Goal: Task Accomplishment & Management: Use online tool/utility

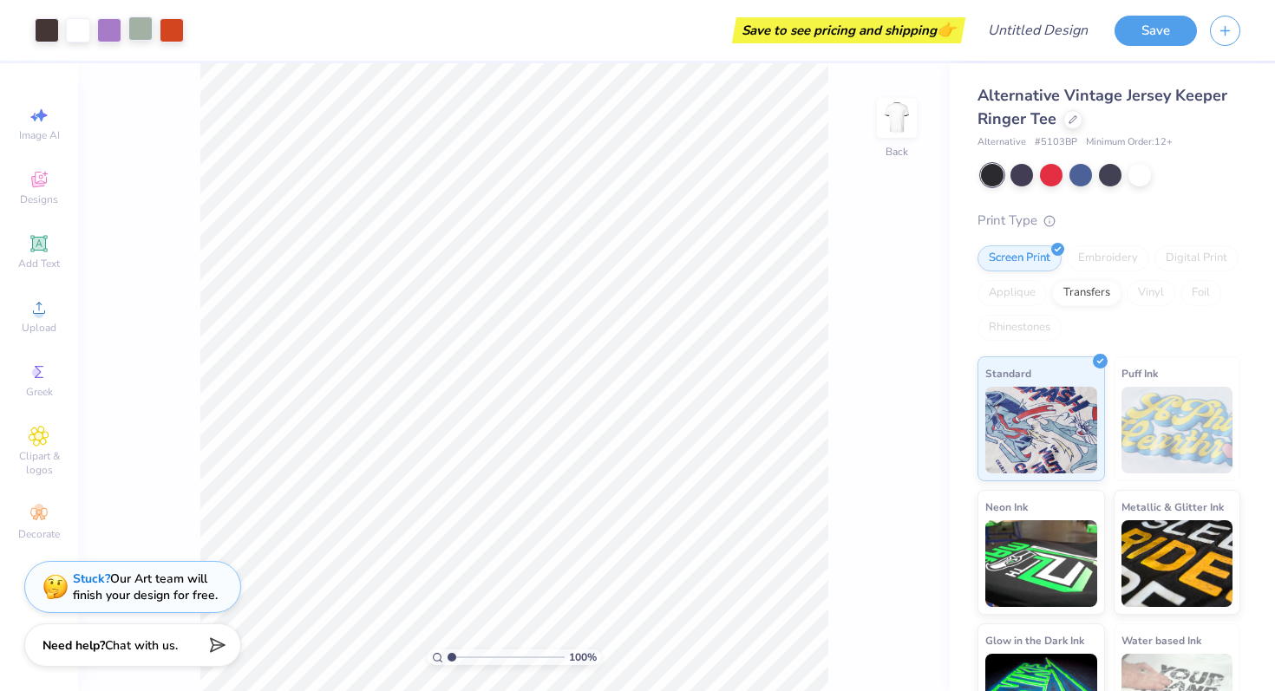
click at [142, 31] on div at bounding box center [140, 28] width 24 height 24
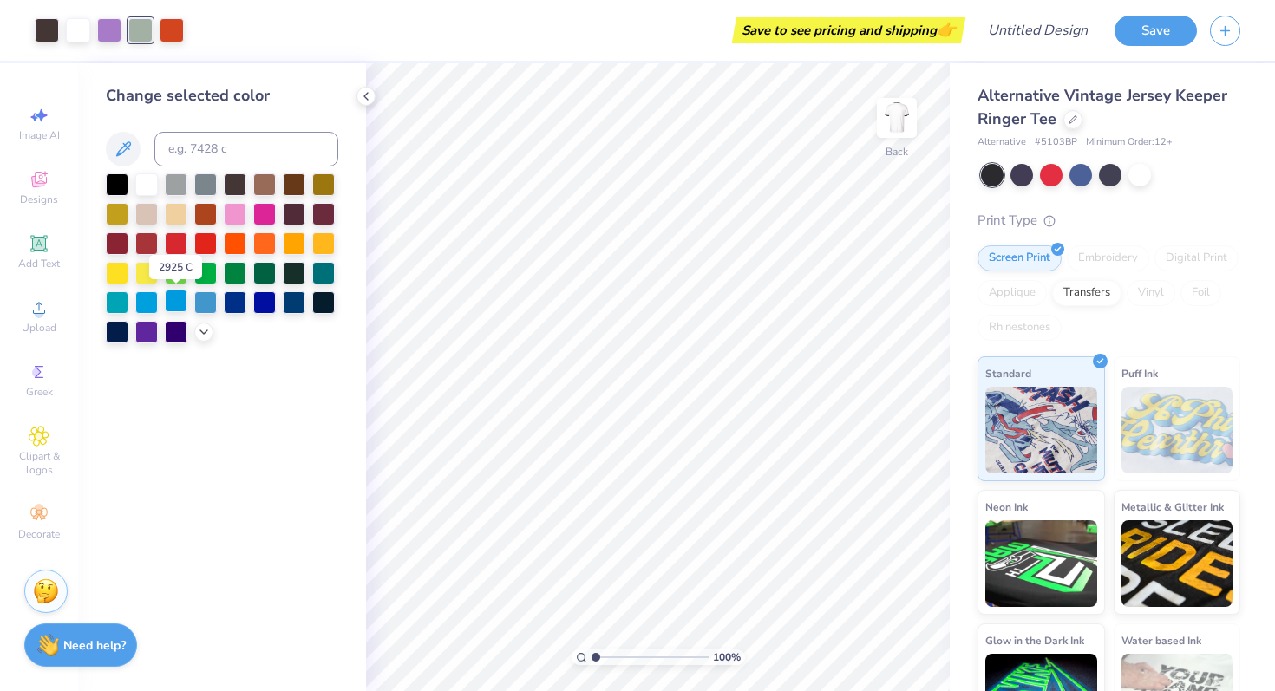
click at [182, 306] on div at bounding box center [176, 301] width 23 height 23
click at [173, 39] on div at bounding box center [172, 28] width 24 height 24
click at [233, 216] on div at bounding box center [235, 212] width 23 height 23
click at [141, 35] on div at bounding box center [140, 28] width 24 height 24
click at [150, 306] on div at bounding box center [146, 301] width 23 height 23
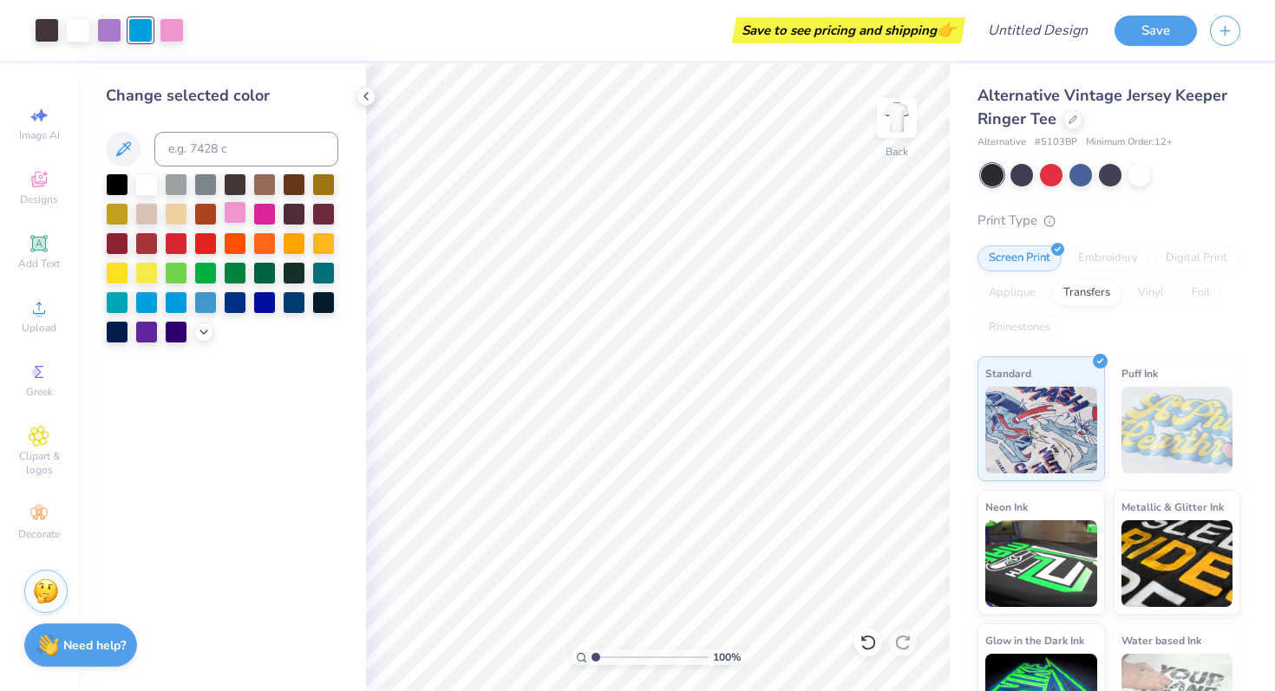
click at [245, 215] on div at bounding box center [235, 212] width 23 height 23
click at [199, 337] on icon at bounding box center [204, 331] width 14 height 14
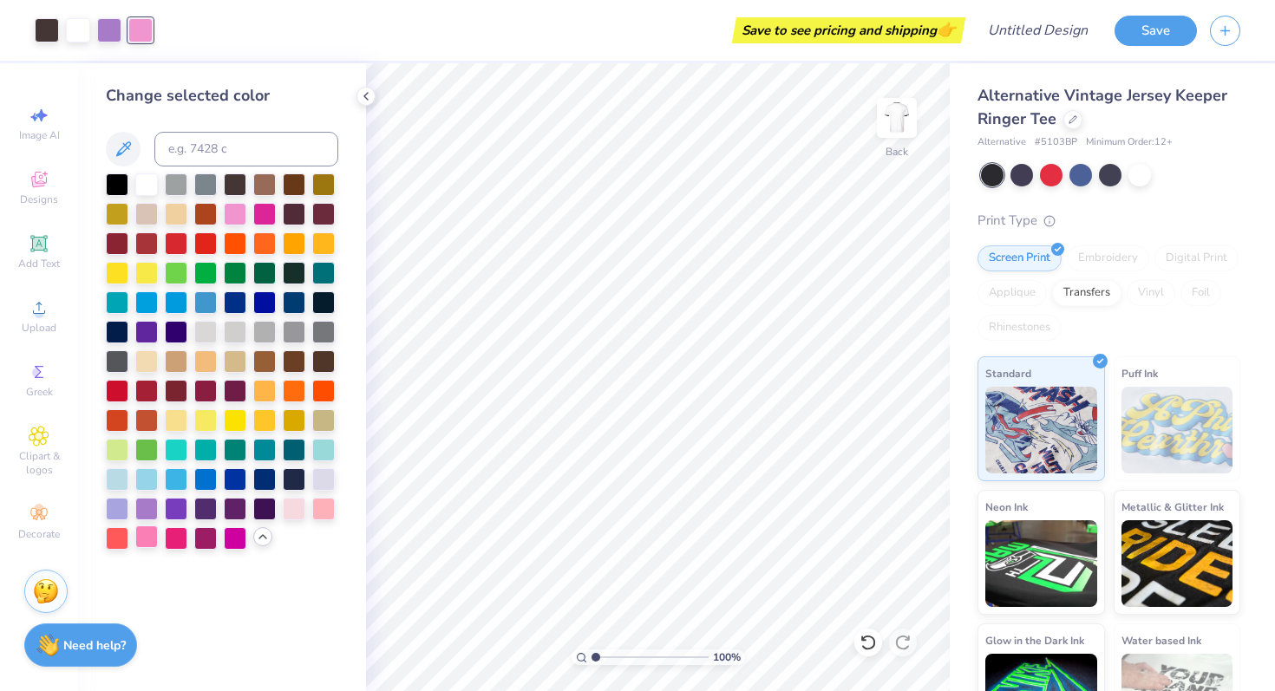
click at [143, 539] on div at bounding box center [146, 537] width 23 height 23
click at [164, 34] on div "Art colors Save to see pricing and shipping 👉 Design Title Save" at bounding box center [637, 30] width 1275 height 61
click at [107, 28] on div at bounding box center [109, 28] width 24 height 24
click at [148, 477] on div at bounding box center [146, 478] width 23 height 23
click at [324, 447] on div at bounding box center [323, 448] width 23 height 23
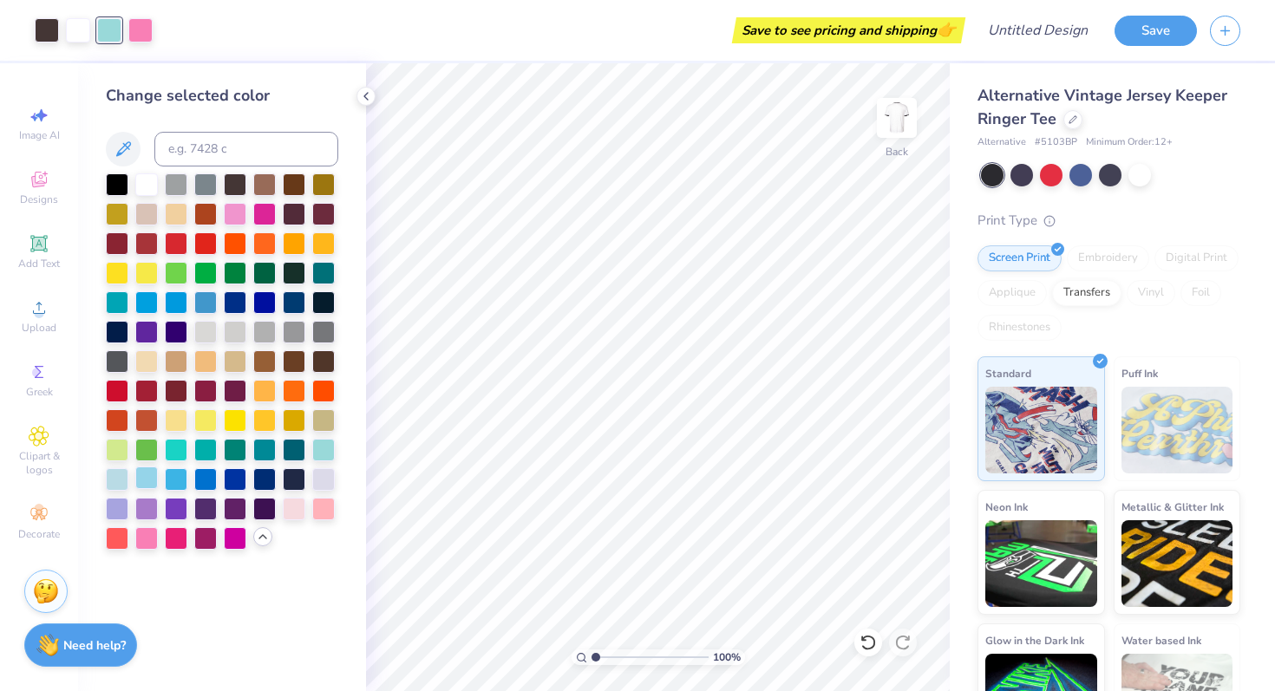
click at [145, 478] on div at bounding box center [146, 478] width 23 height 23
click at [135, 34] on div at bounding box center [140, 28] width 24 height 24
click at [328, 503] on div at bounding box center [323, 507] width 23 height 23
click at [152, 508] on div at bounding box center [146, 507] width 23 height 23
click at [364, 99] on icon at bounding box center [366, 96] width 14 height 14
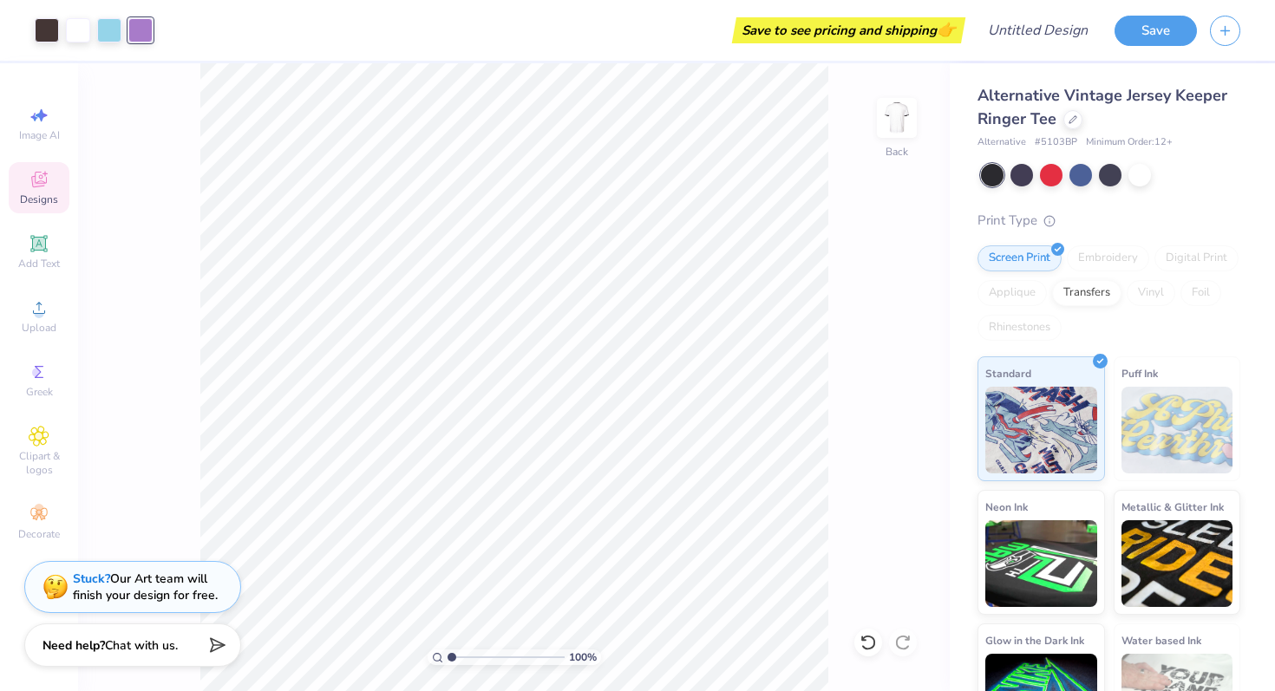
click at [51, 186] on div "Designs" at bounding box center [39, 187] width 61 height 51
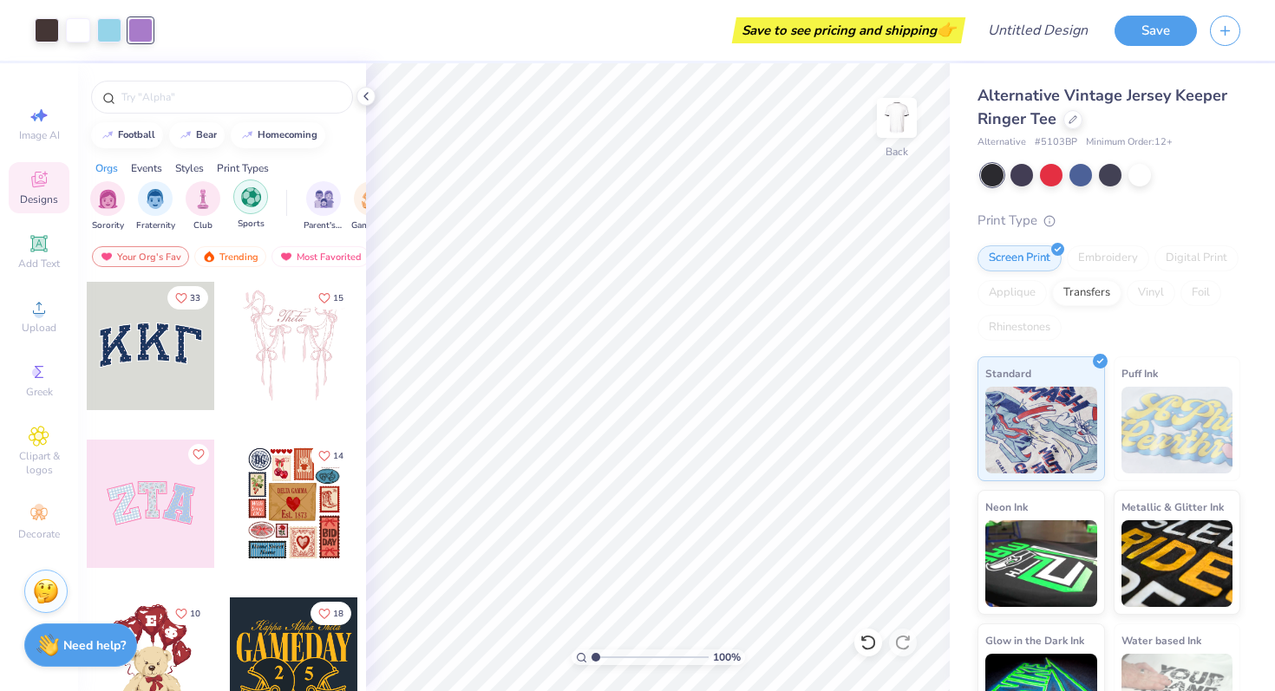
click at [249, 209] on div "filter for Sports" at bounding box center [250, 197] width 35 height 35
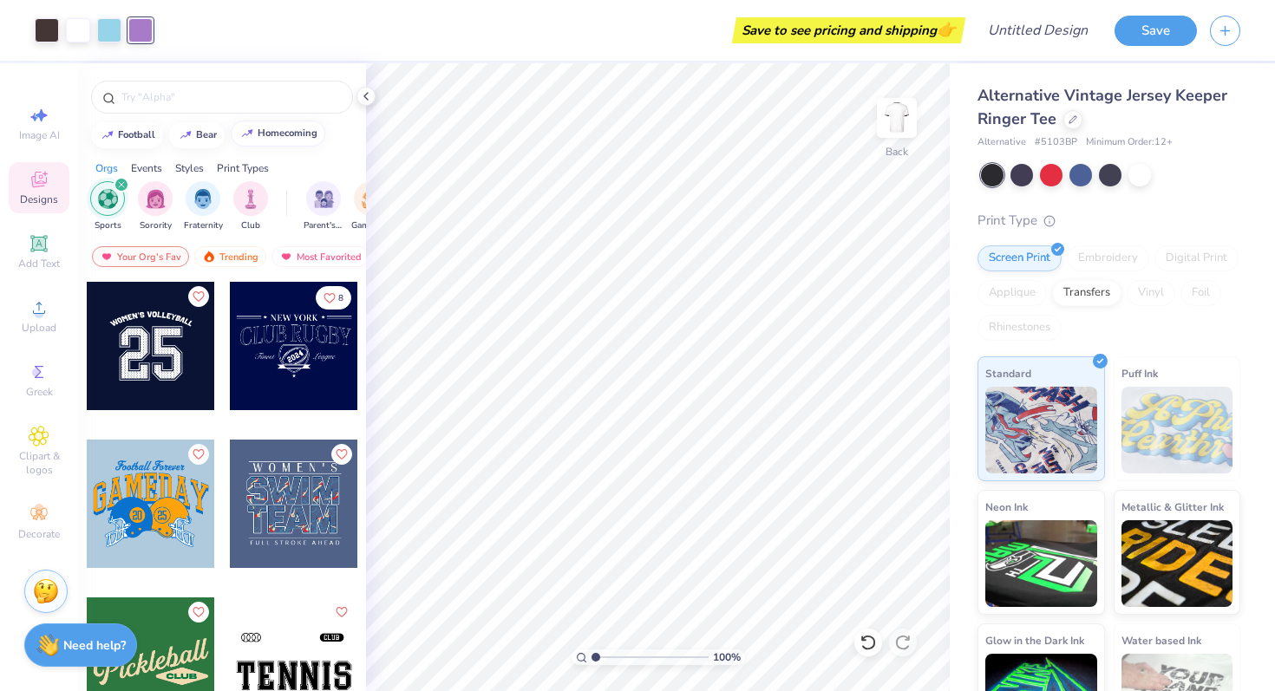
click at [286, 131] on div "homecoming" at bounding box center [288, 133] width 60 height 10
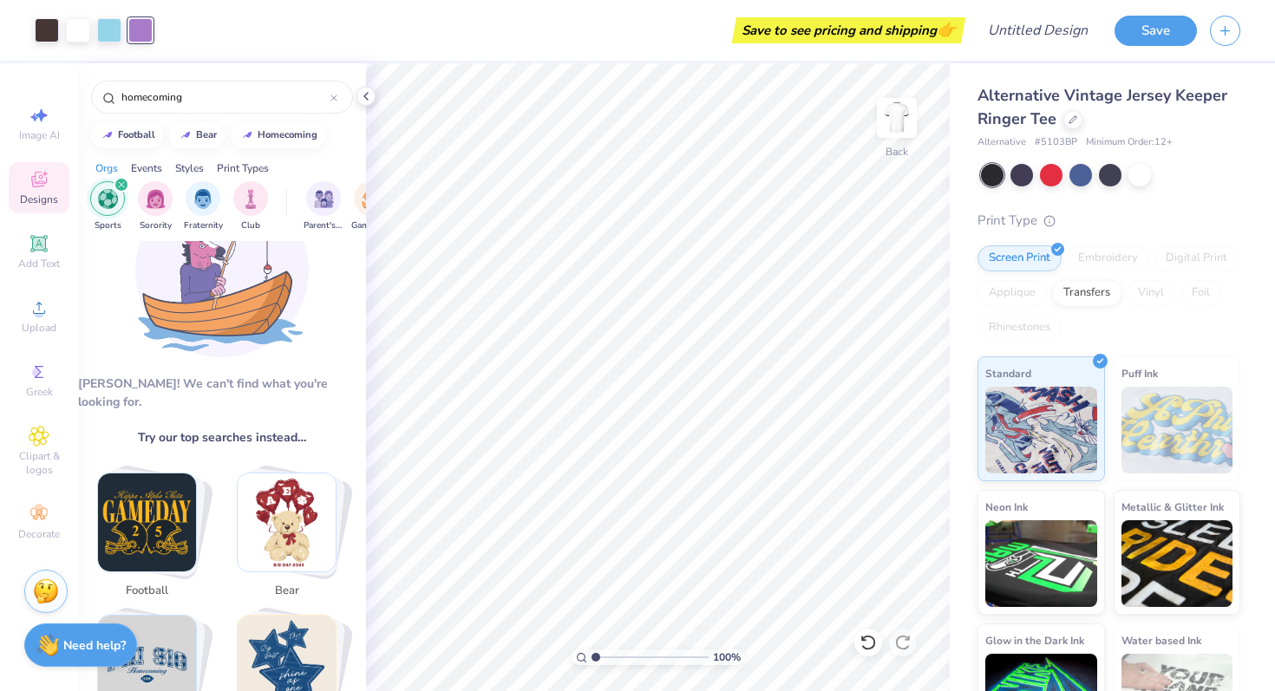
scroll to position [79, 0]
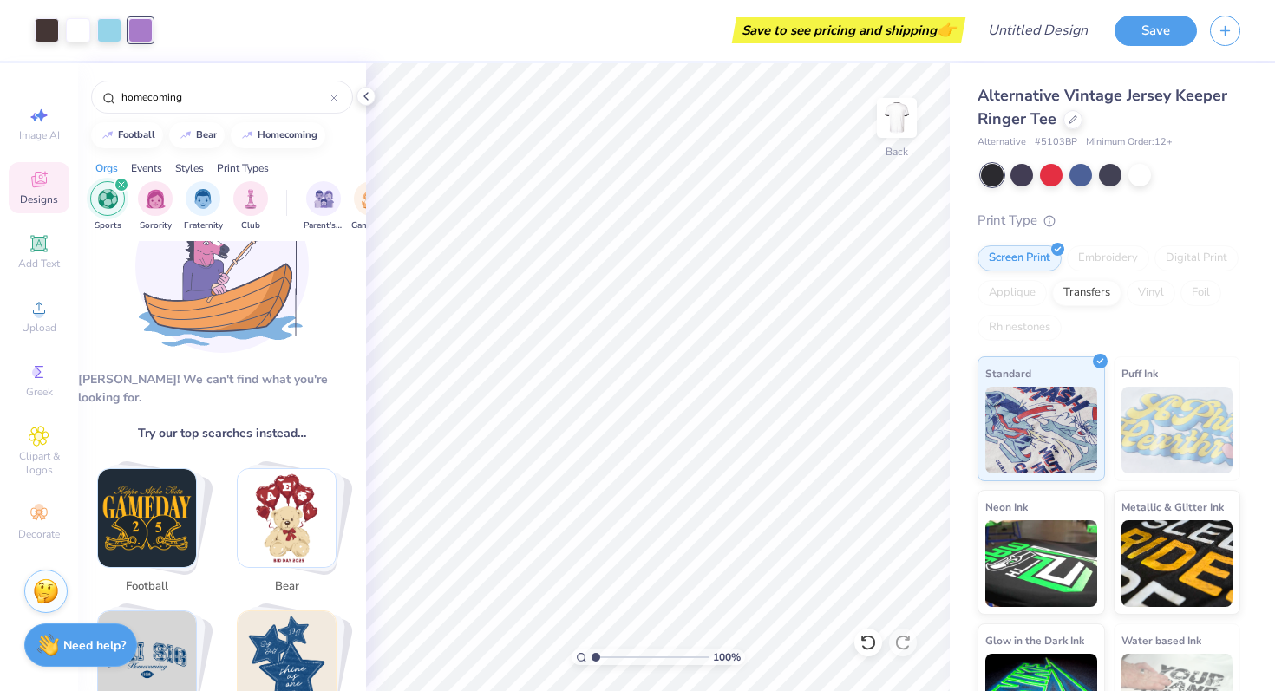
click at [152, 491] on img "Stack Card Button football" at bounding box center [147, 518] width 98 height 98
type input "football"
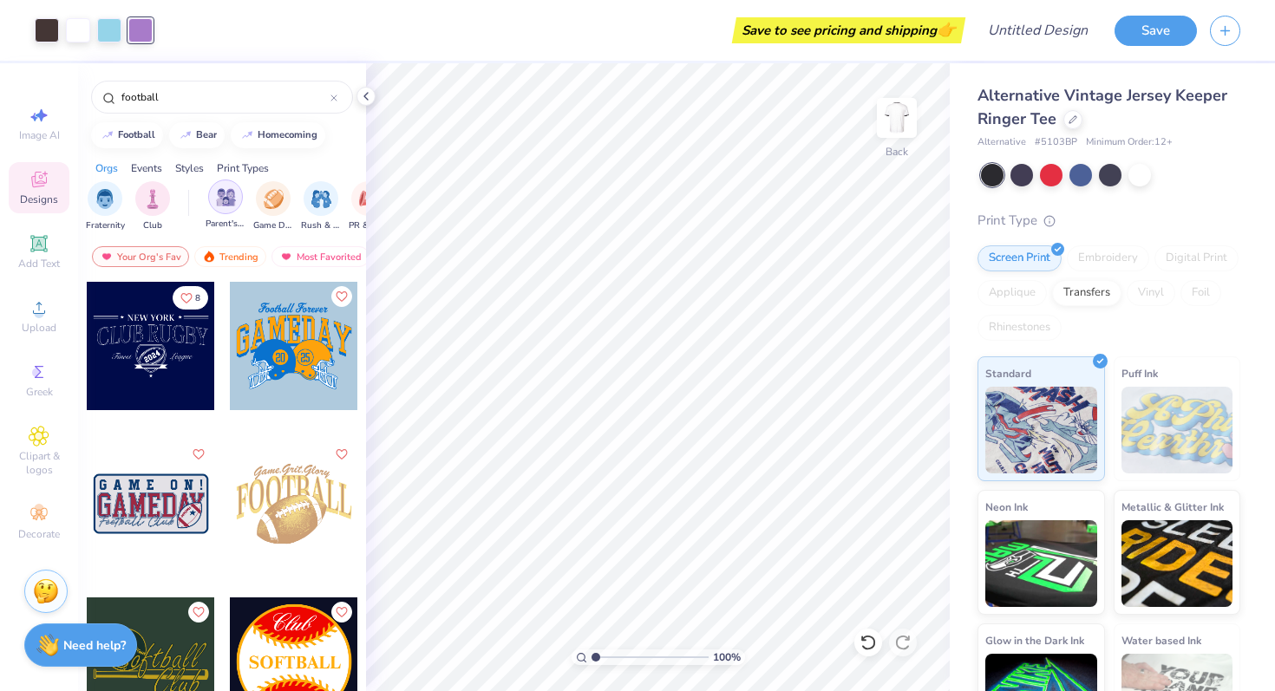
scroll to position [0, 101]
click at [275, 203] on img "filter for Game Day" at bounding box center [271, 197] width 20 height 20
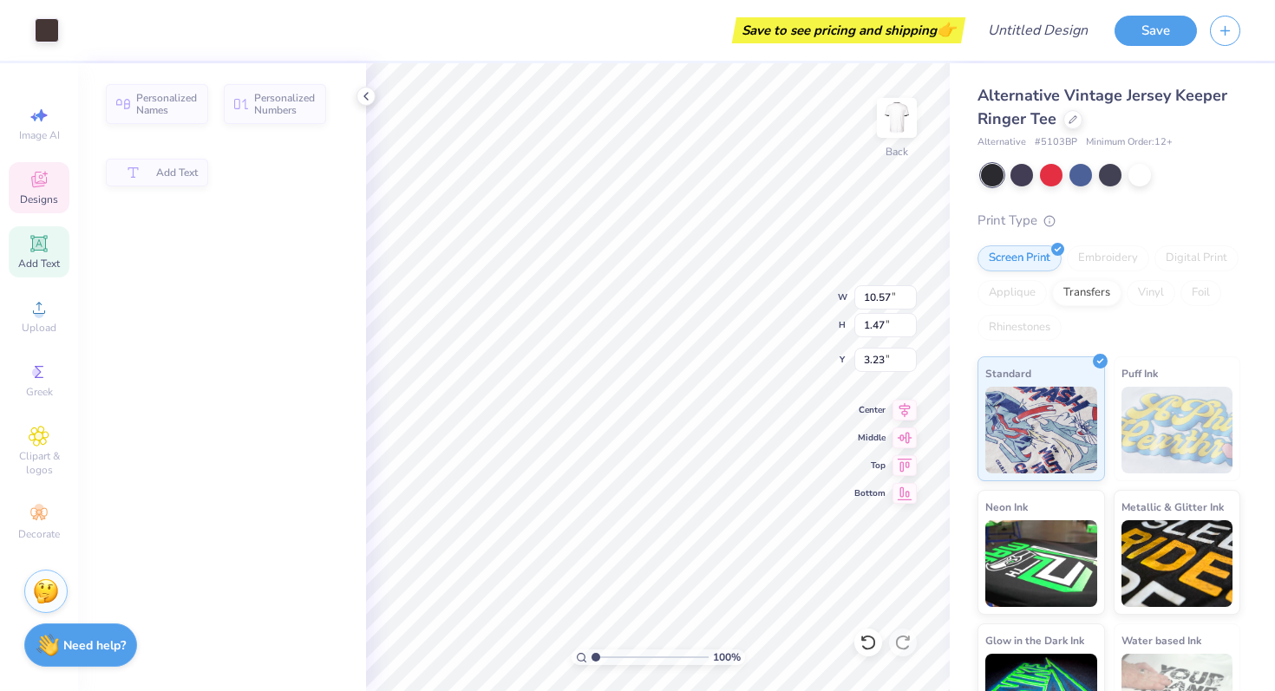
type input "10.57"
type input "1.47"
type input "3.23"
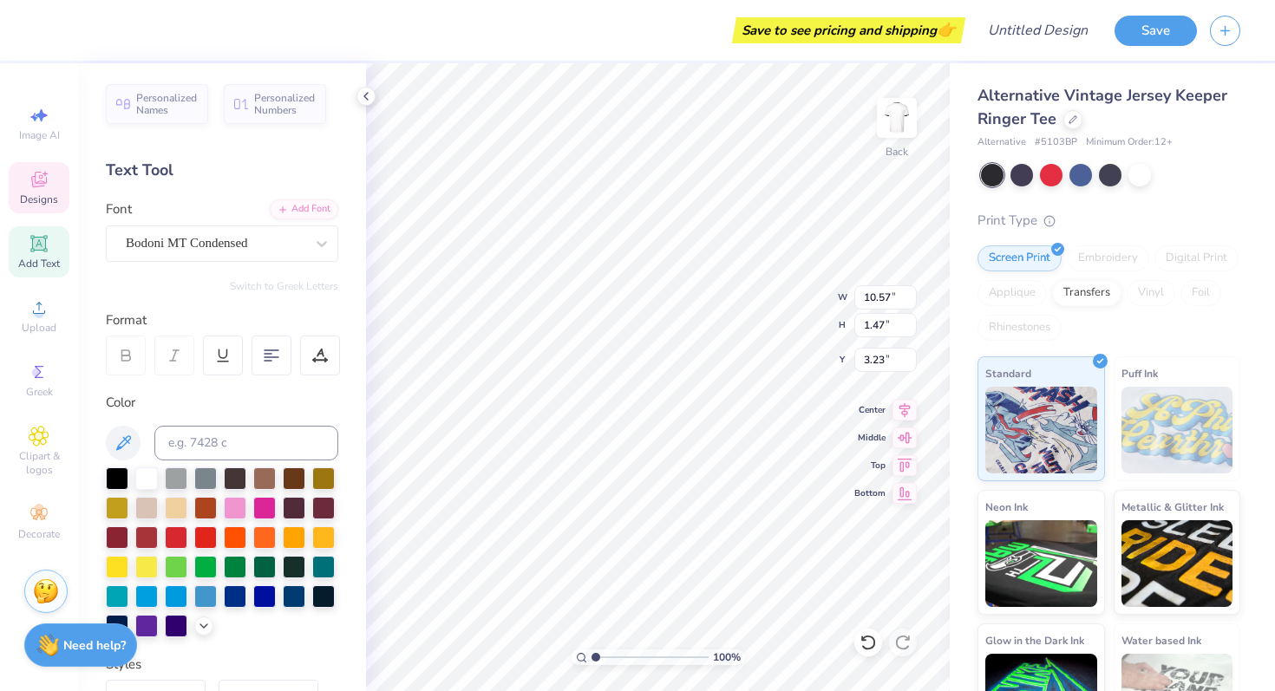
scroll to position [0, 10]
type textarea "Minority's Women Movement"
type input "3.00"
click at [904, 411] on icon at bounding box center [904, 407] width 11 height 15
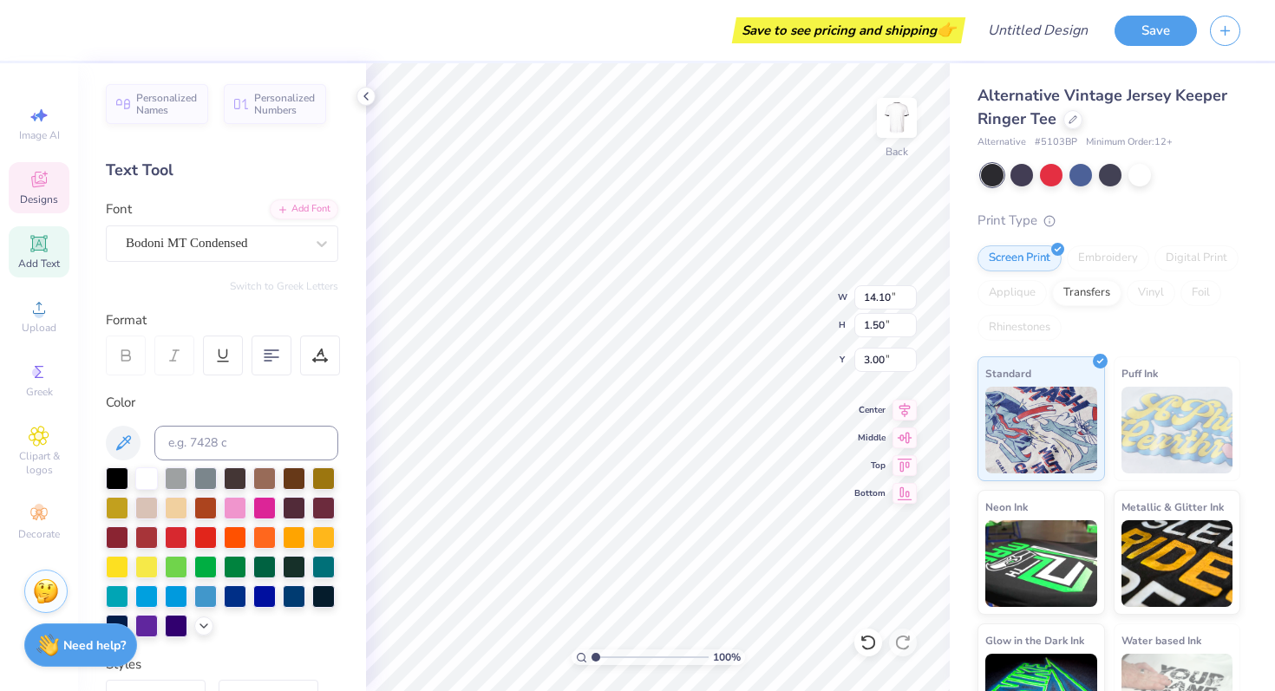
scroll to position [0, 5]
drag, startPoint x: 892, startPoint y: 147, endPoint x: 141, endPoint y: 1, distance: 766.1
click at [892, 148] on div "Back" at bounding box center [897, 152] width 23 height 16
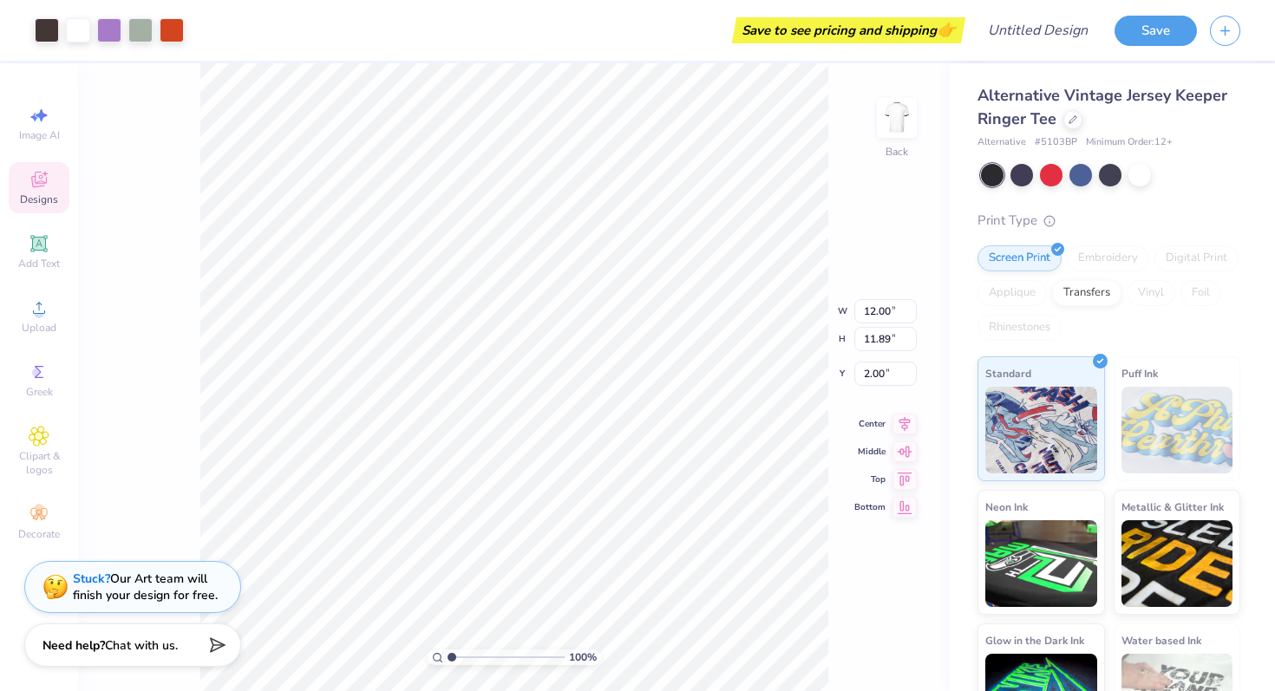
type input "10.57"
type input "1.47"
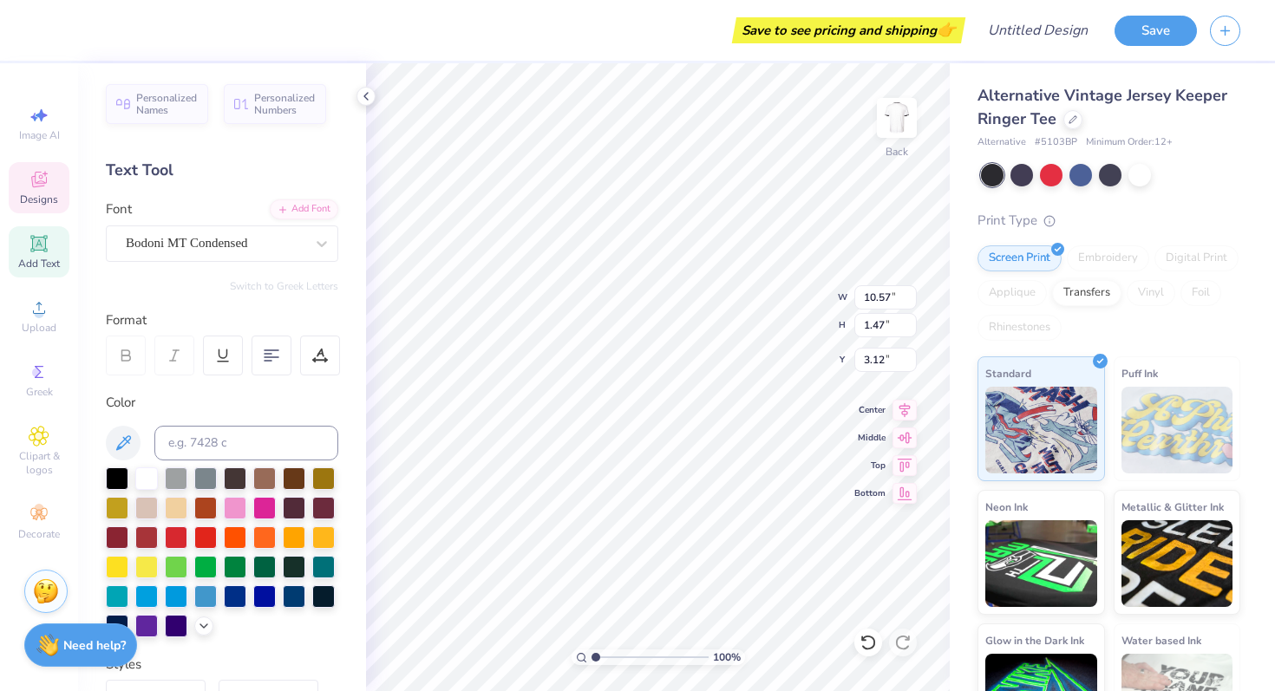
type input "6.41"
type input "8.00"
type input "1.29"
type input "2.02"
type input "11.58"
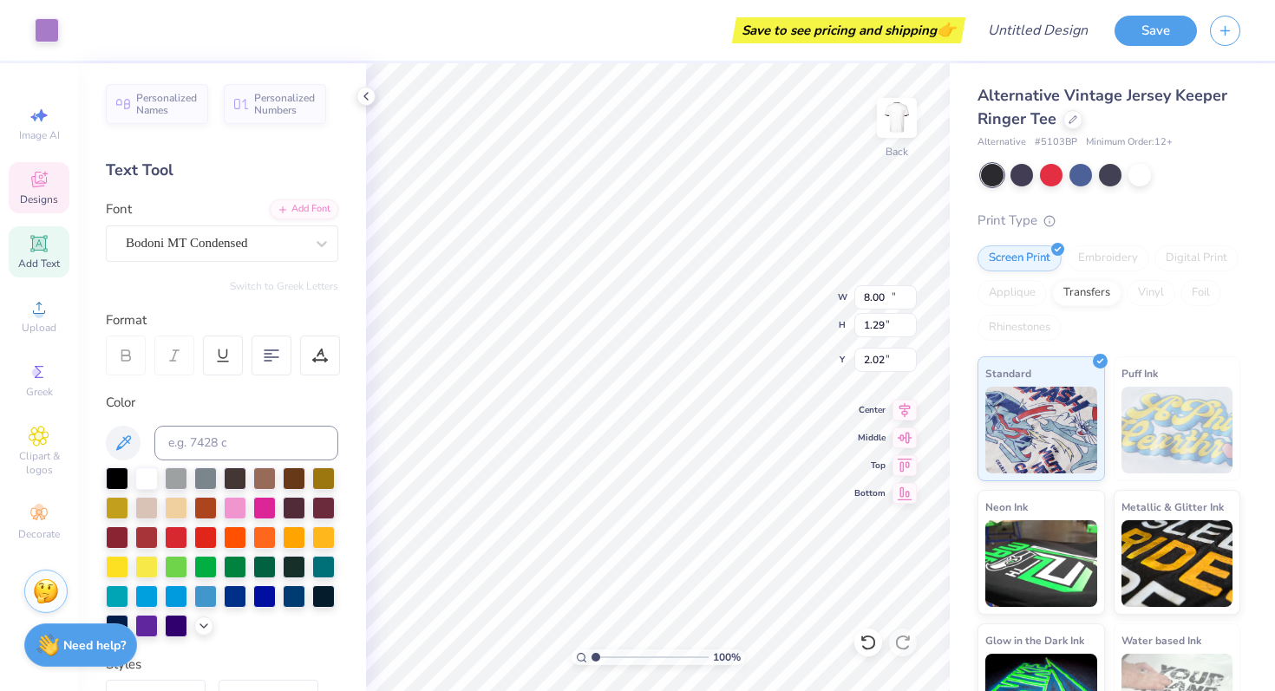
type input "4.89"
type input "3.00"
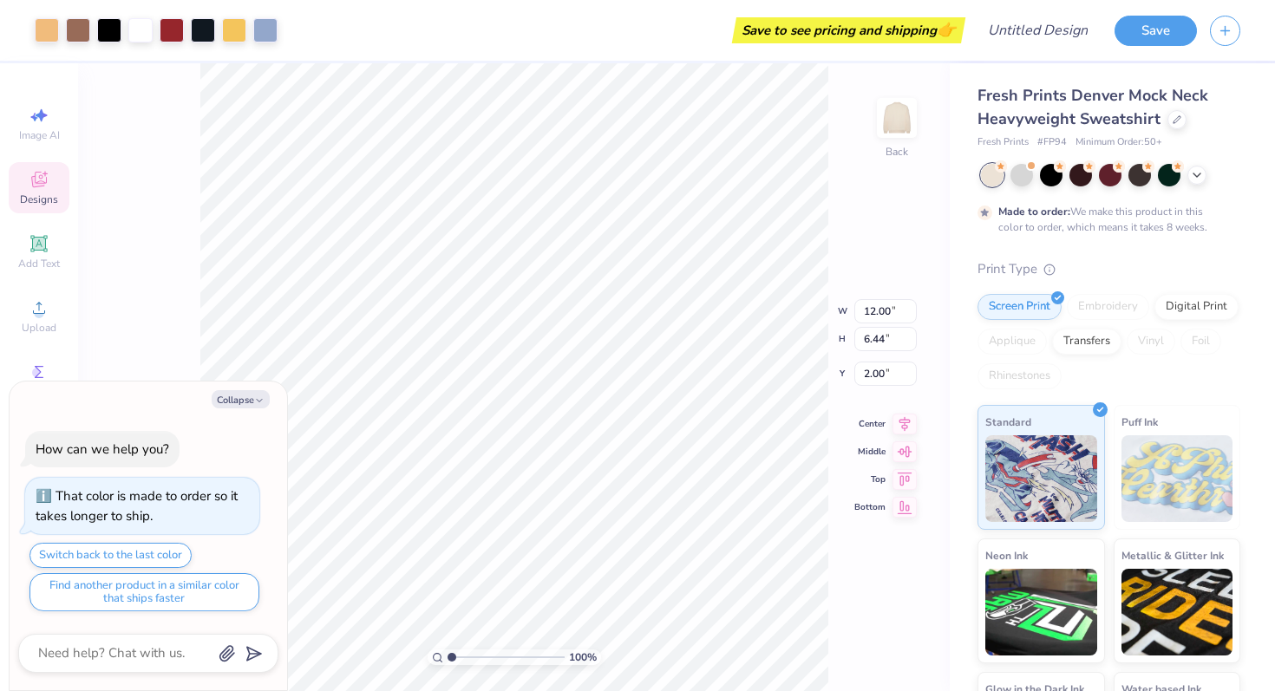
type textarea "x"
type input "2.01"
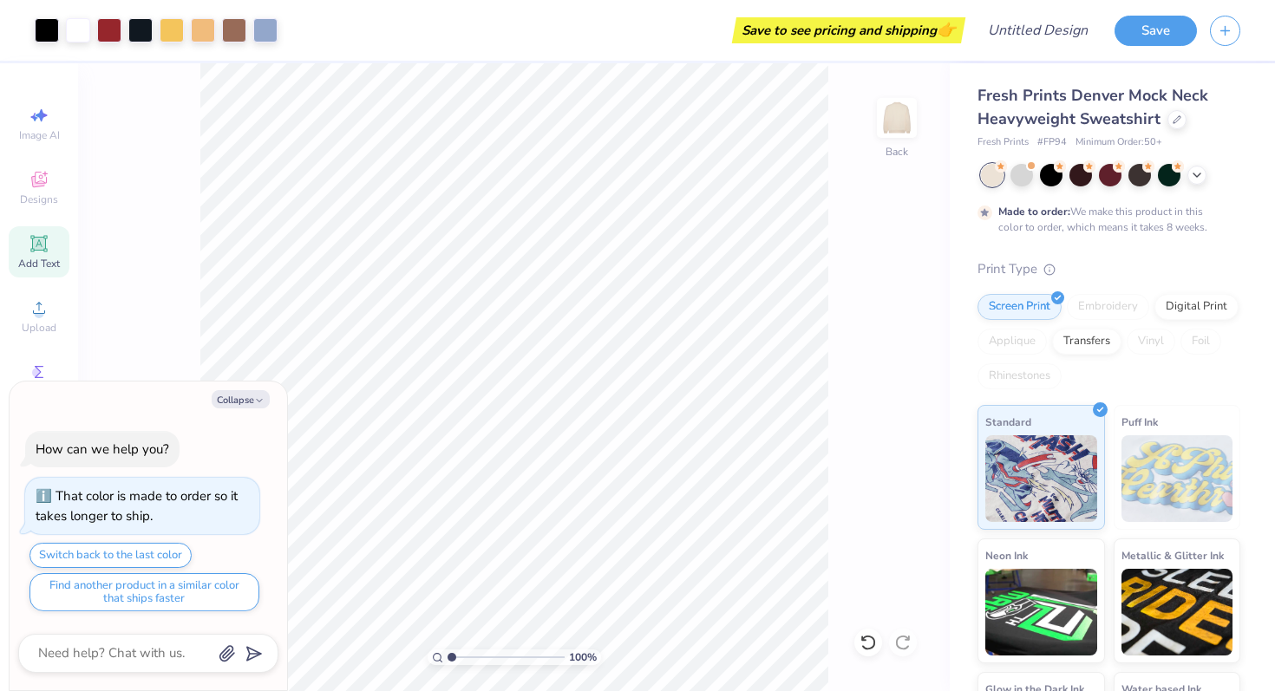
click at [41, 257] on span "Add Text" at bounding box center [39, 264] width 42 height 14
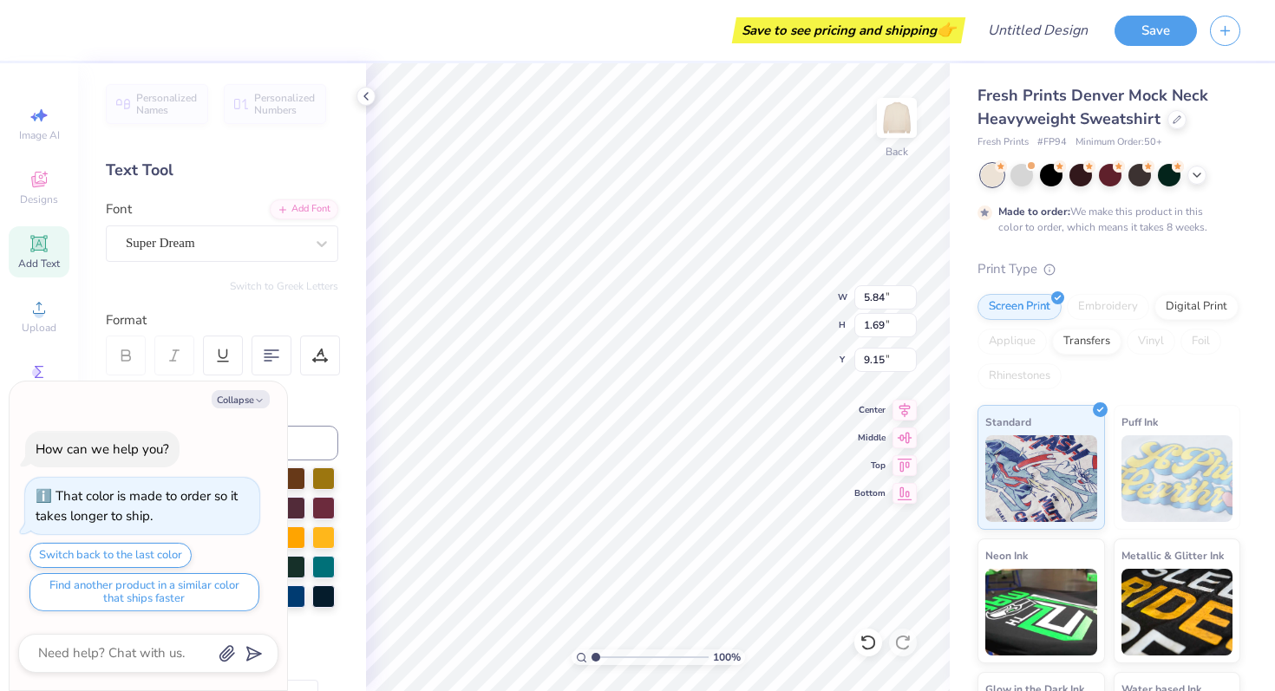
type textarea "x"
type input "3.00"
type textarea "x"
type textarea "M"
type textarea "x"
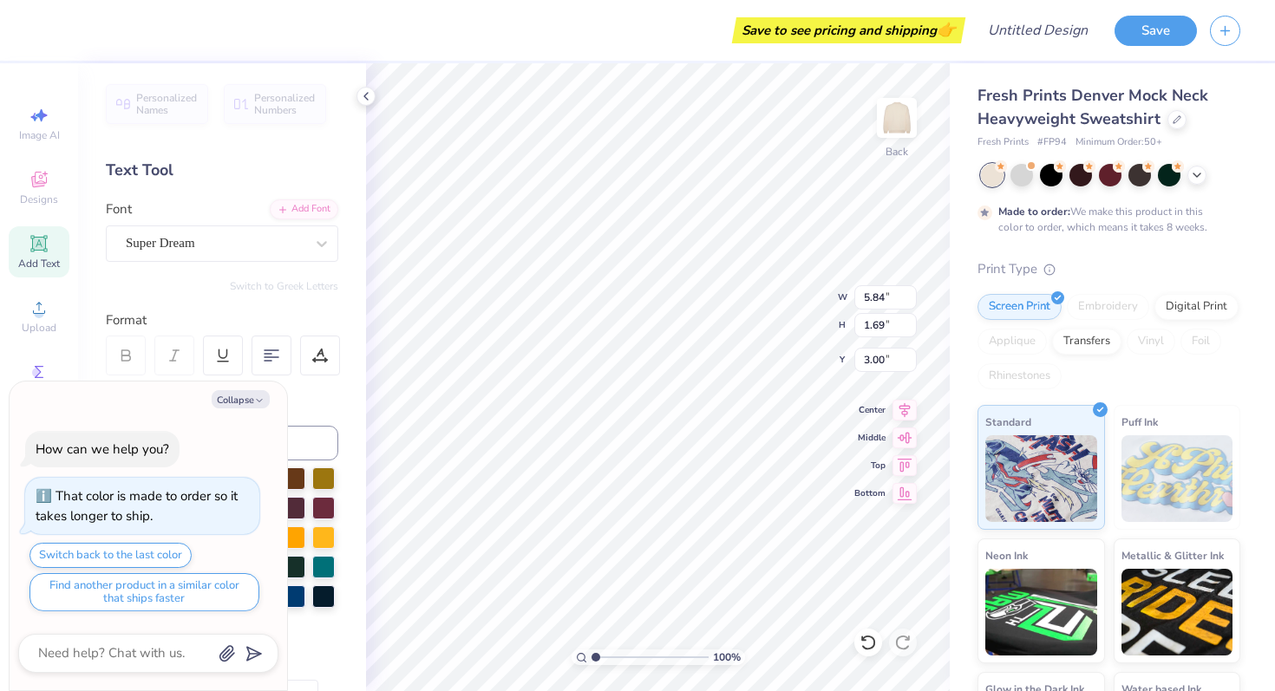
type textarea "MW"
type textarea "x"
type textarea "MWM"
click at [260, 250] on div "Super Dream" at bounding box center [215, 243] width 182 height 27
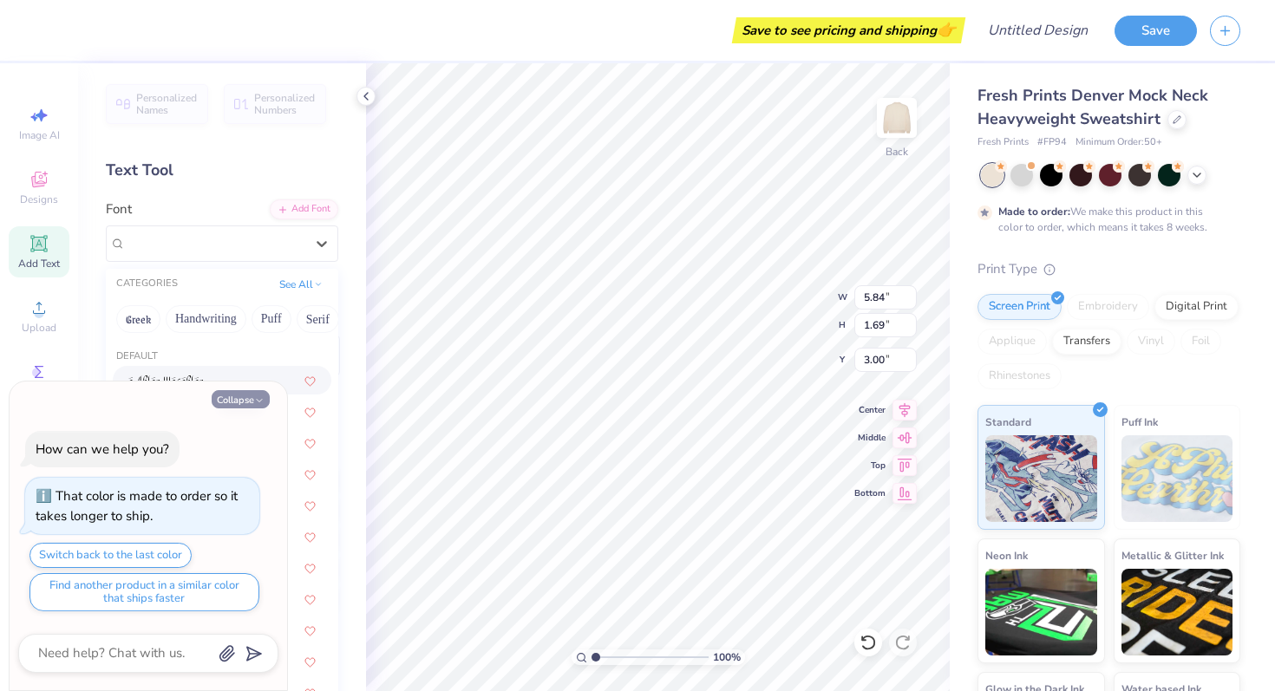
click at [250, 399] on button "Collapse" at bounding box center [241, 399] width 58 height 18
type textarea "x"
type input "5.43"
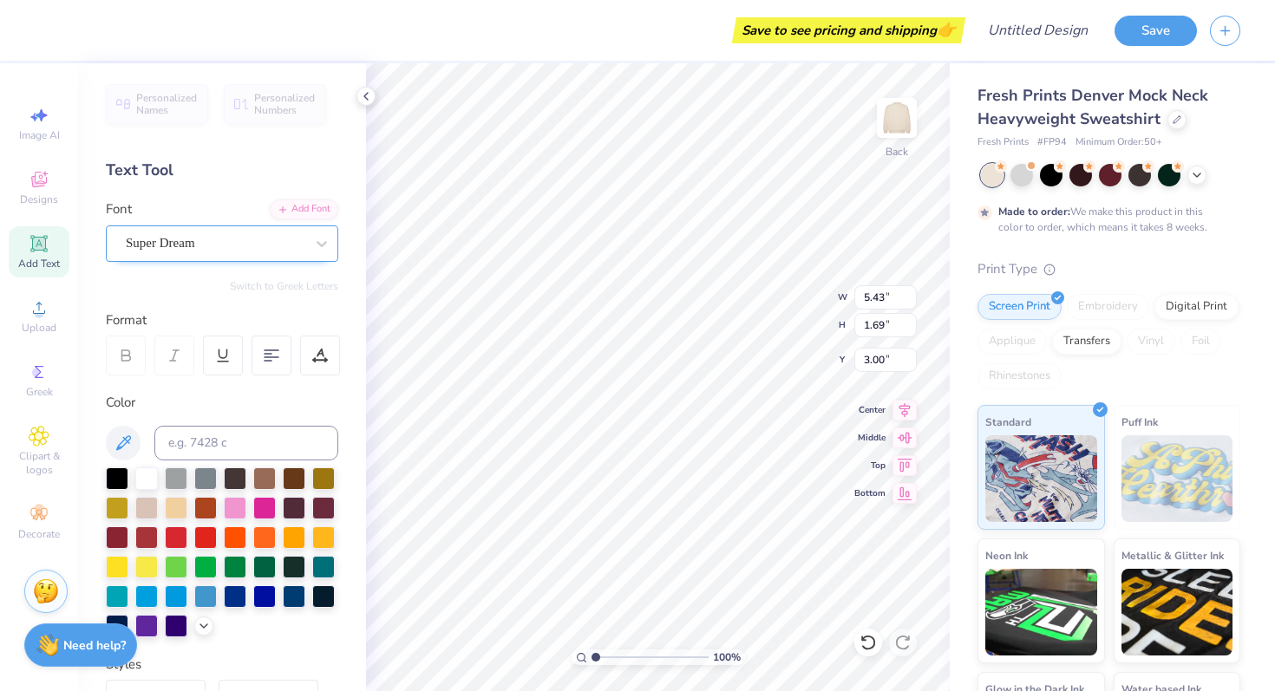
click at [224, 249] on div "Super Dream" at bounding box center [215, 243] width 182 height 27
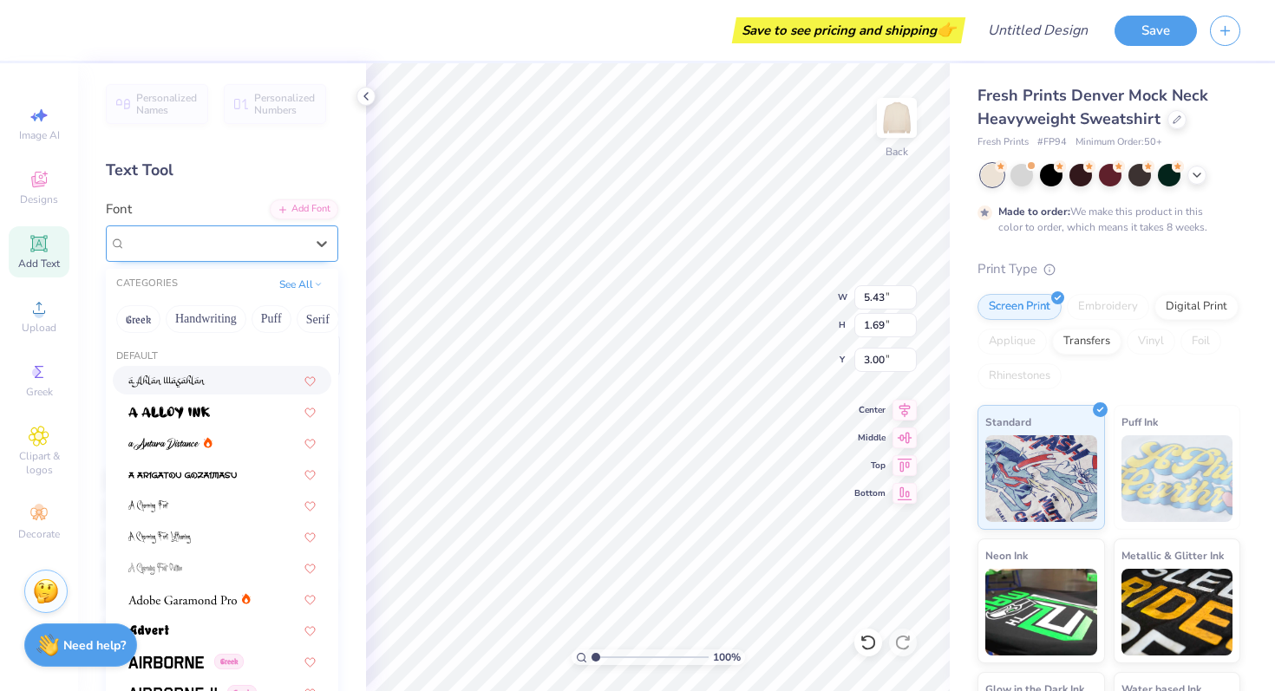
click at [182, 249] on span "Super Dream" at bounding box center [160, 243] width 69 height 20
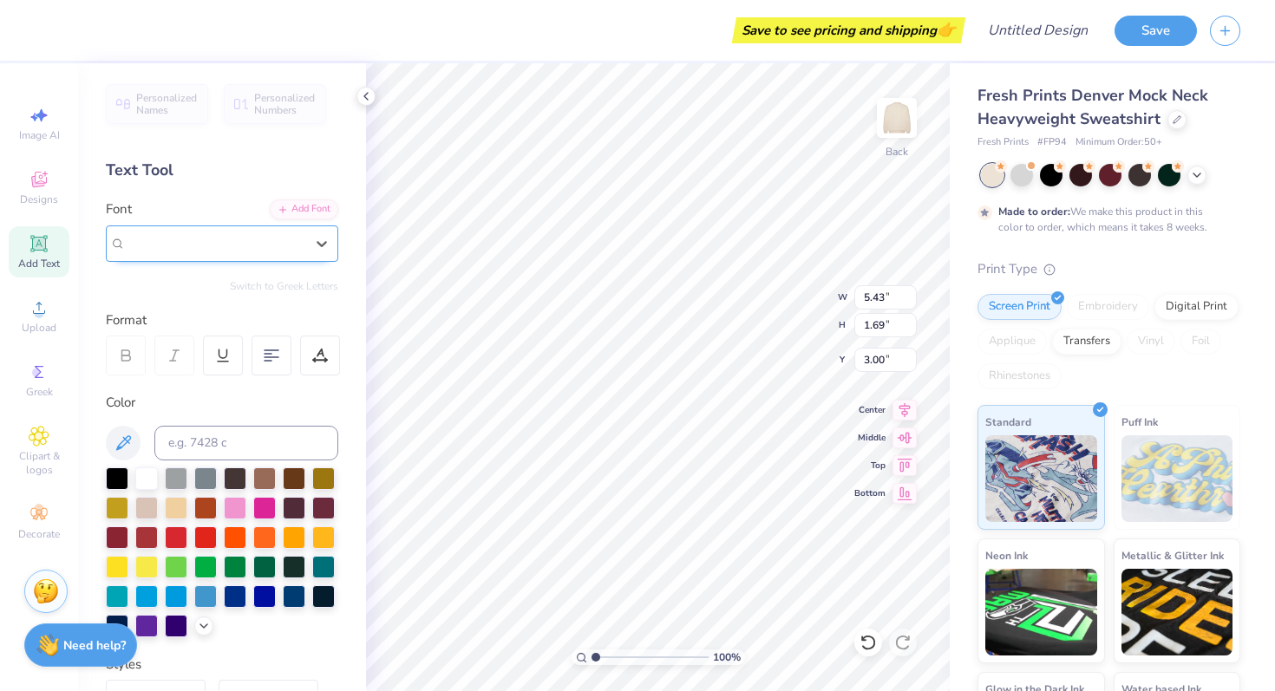
click at [182, 249] on span "Super Dream" at bounding box center [160, 243] width 69 height 20
type input "gameday"
click at [298, 241] on div "Super Dream" at bounding box center [215, 243] width 182 height 27
click at [298, 241] on div "Super Dream" at bounding box center [215, 243] width 179 height 20
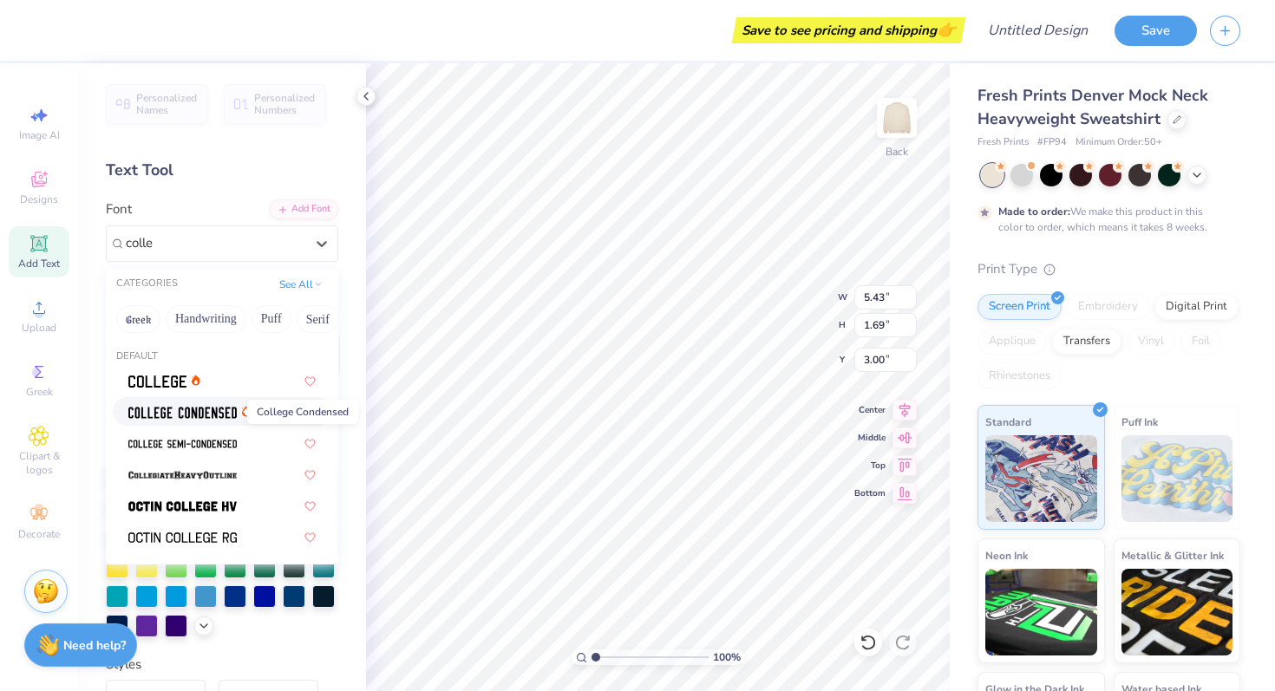
click at [233, 408] on img at bounding box center [182, 413] width 108 height 12
type input "colle"
type input "4.48"
type input "1.65"
type input "3.02"
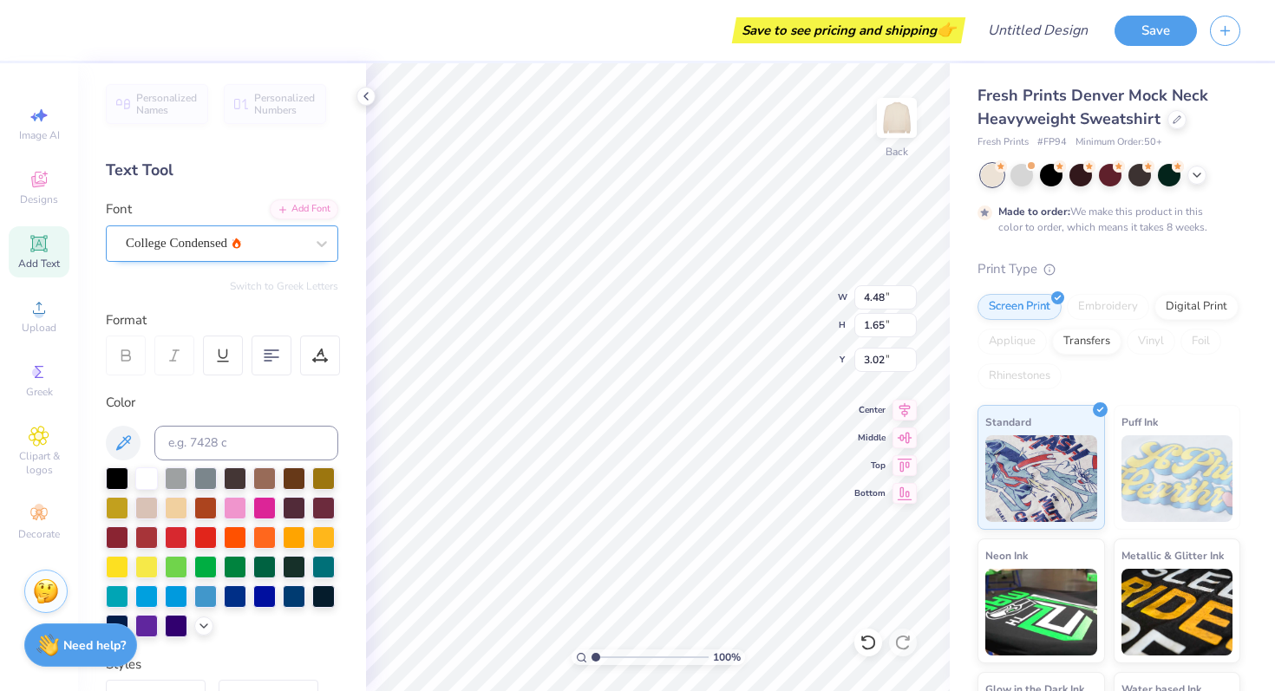
click at [240, 244] on div "College Condensed" at bounding box center [215, 243] width 182 height 27
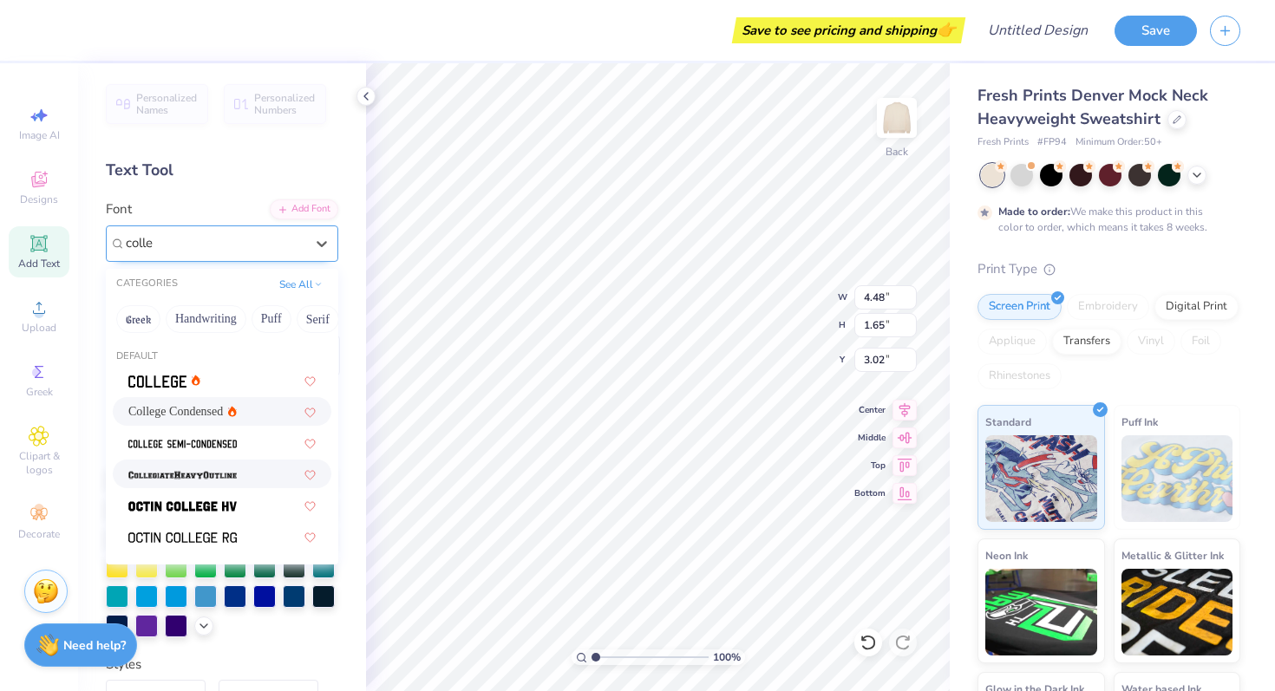
type input "colle"
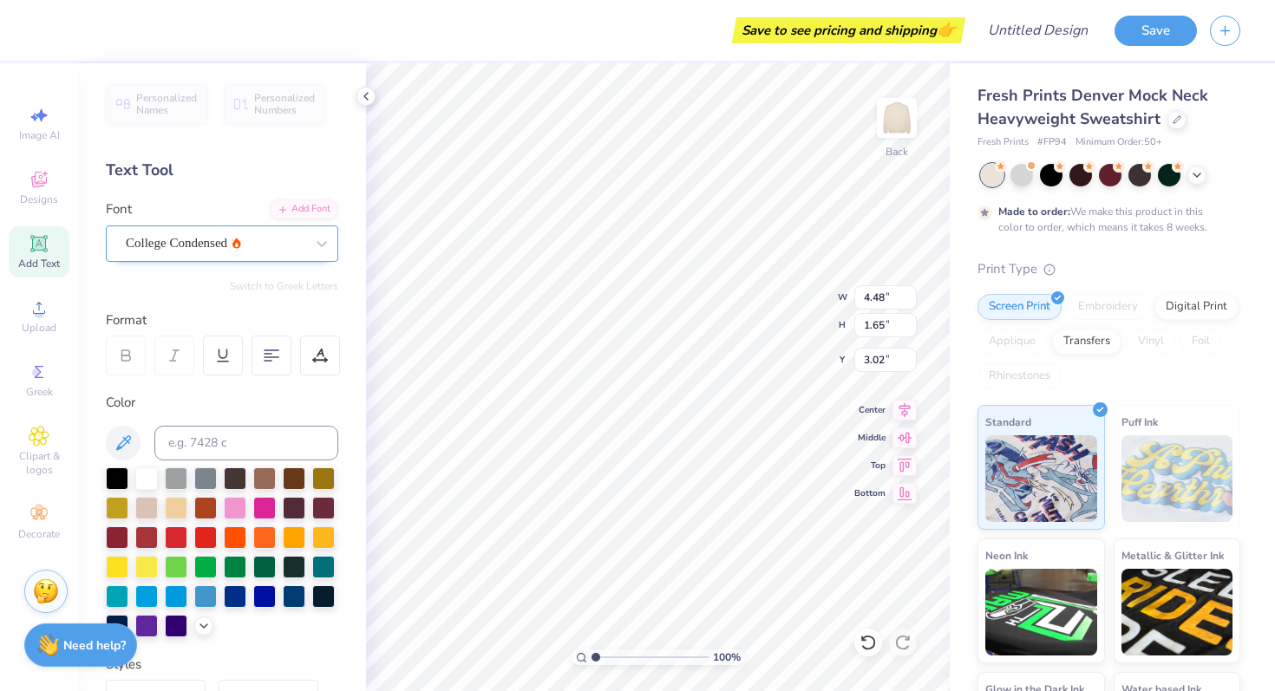
type input "6.36"
type input "2.34"
type input "2.33"
type input "7.29"
type input "2.68"
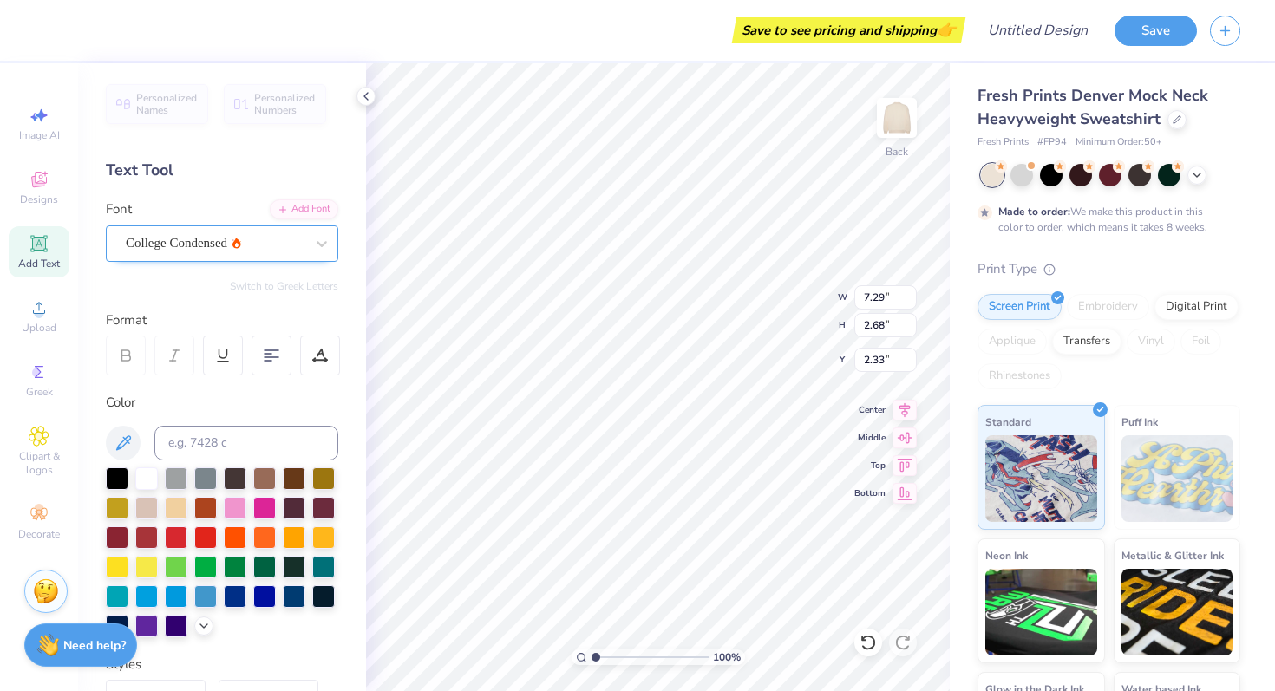
type input "2.50"
type input "4.82"
type input "7.29"
type input "2.68"
type input "2.50"
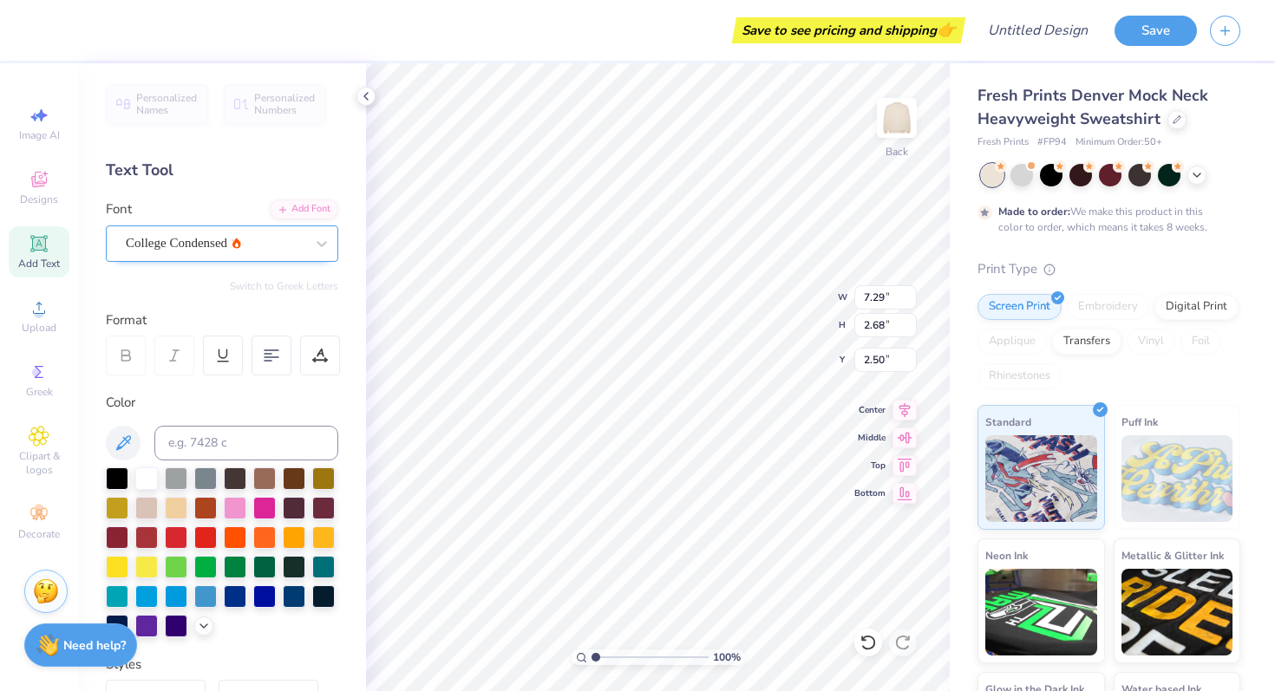
type input "1.16"
type input "2.34"
type input "5.85"
type input "7.29"
type input "2.68"
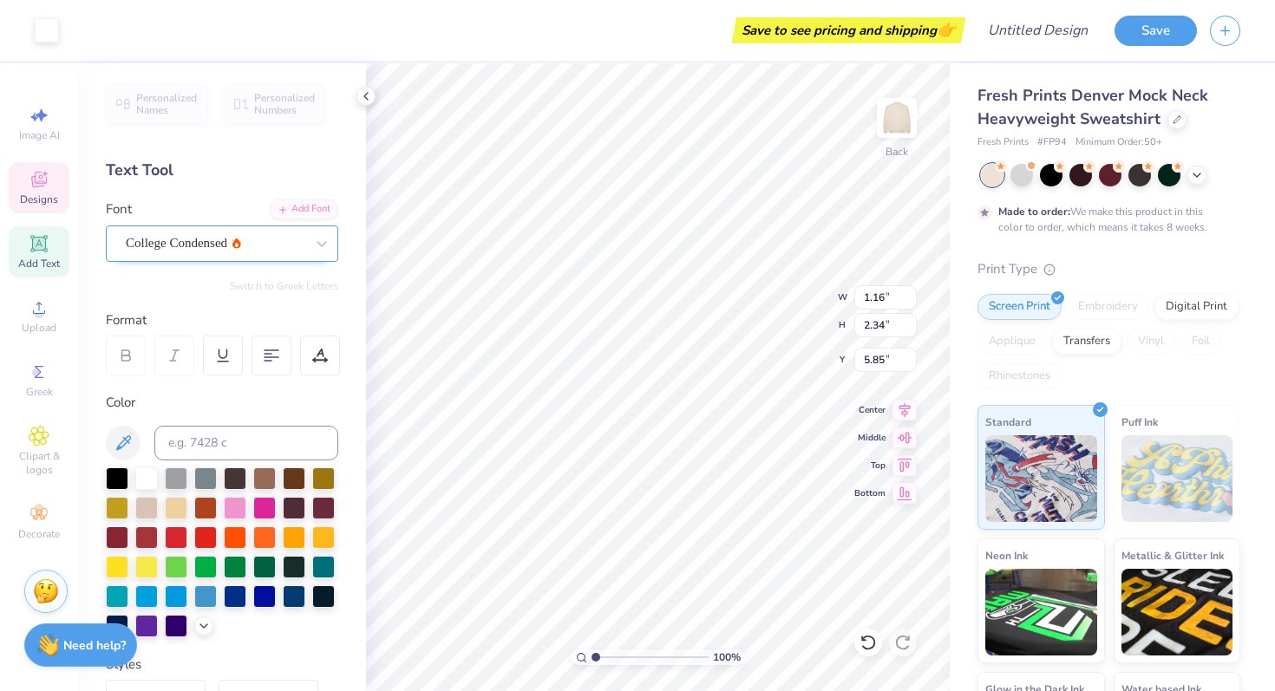
type input "2.50"
type input "1.16"
type input "2.34"
type input "5.85"
type input "1.80"
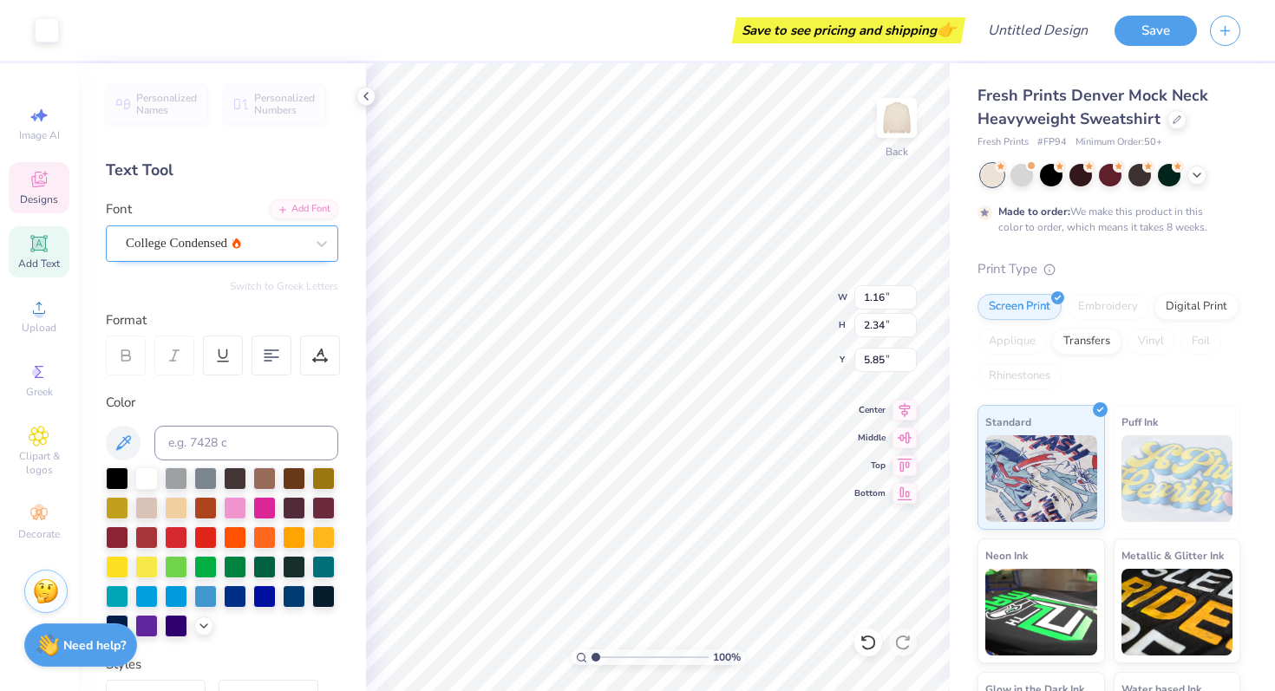
type input "3.61"
type input "11.02"
type input "2.14"
type input "6.09"
type input "2.24"
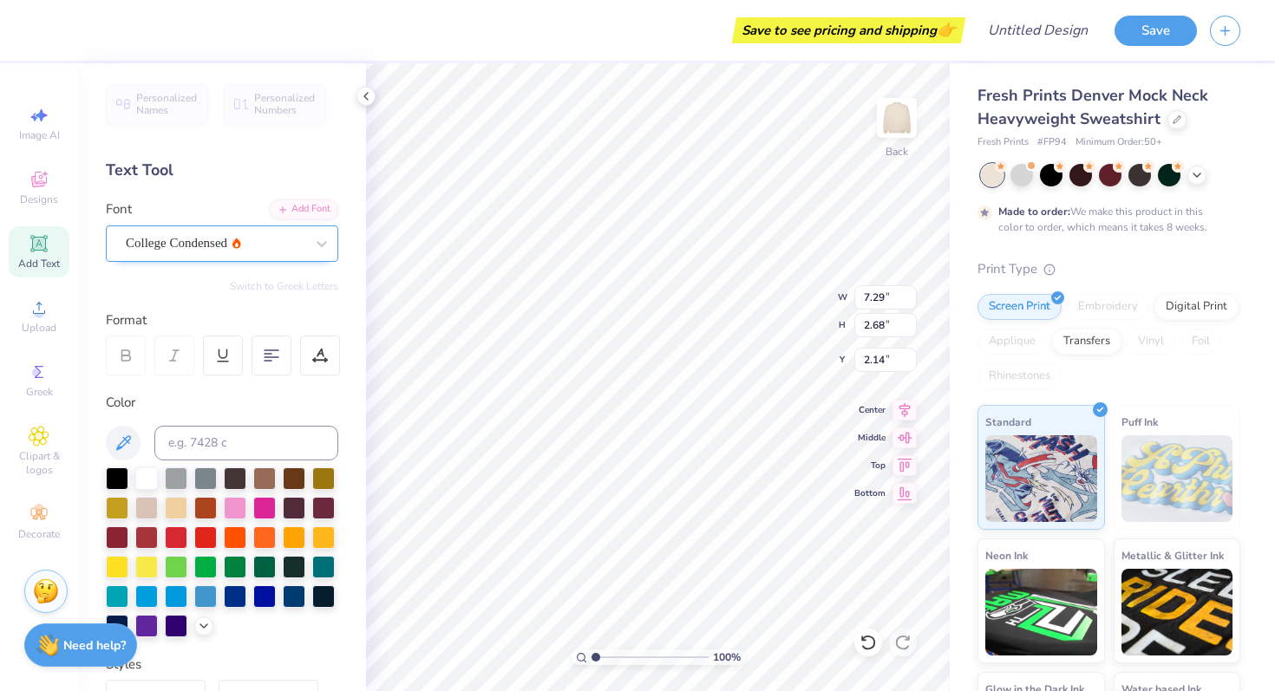
type input "2.58"
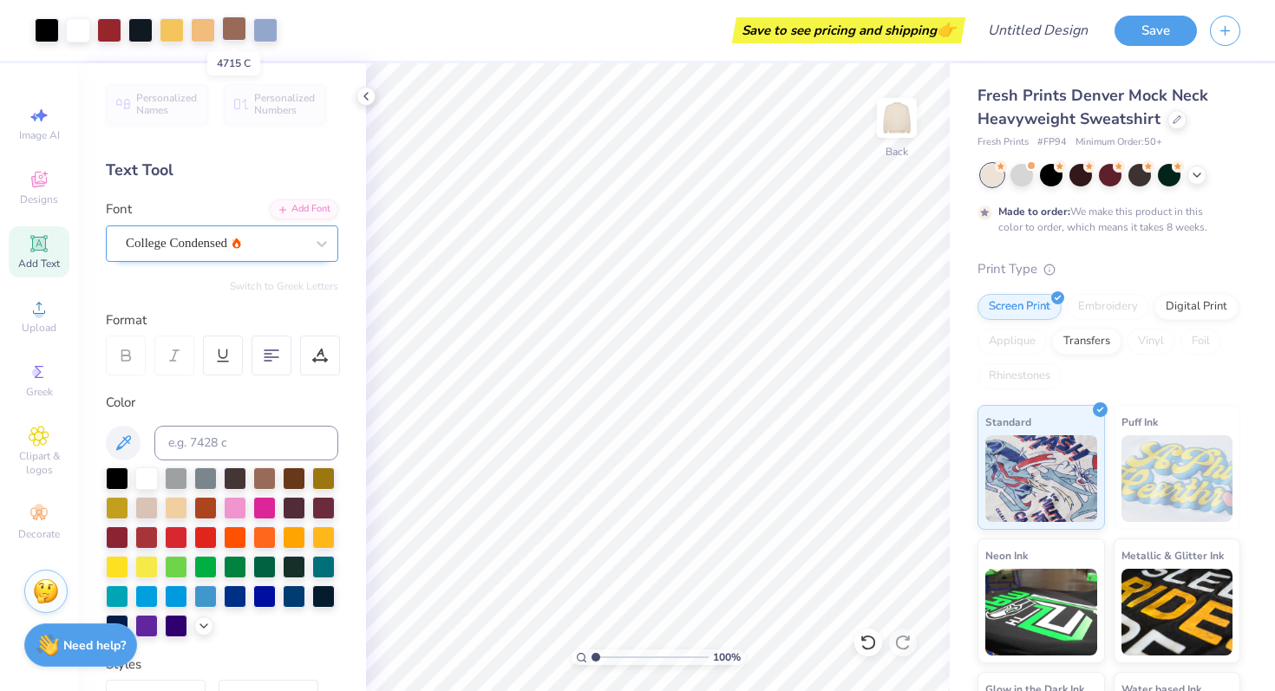
click at [238, 33] on div at bounding box center [234, 28] width 24 height 24
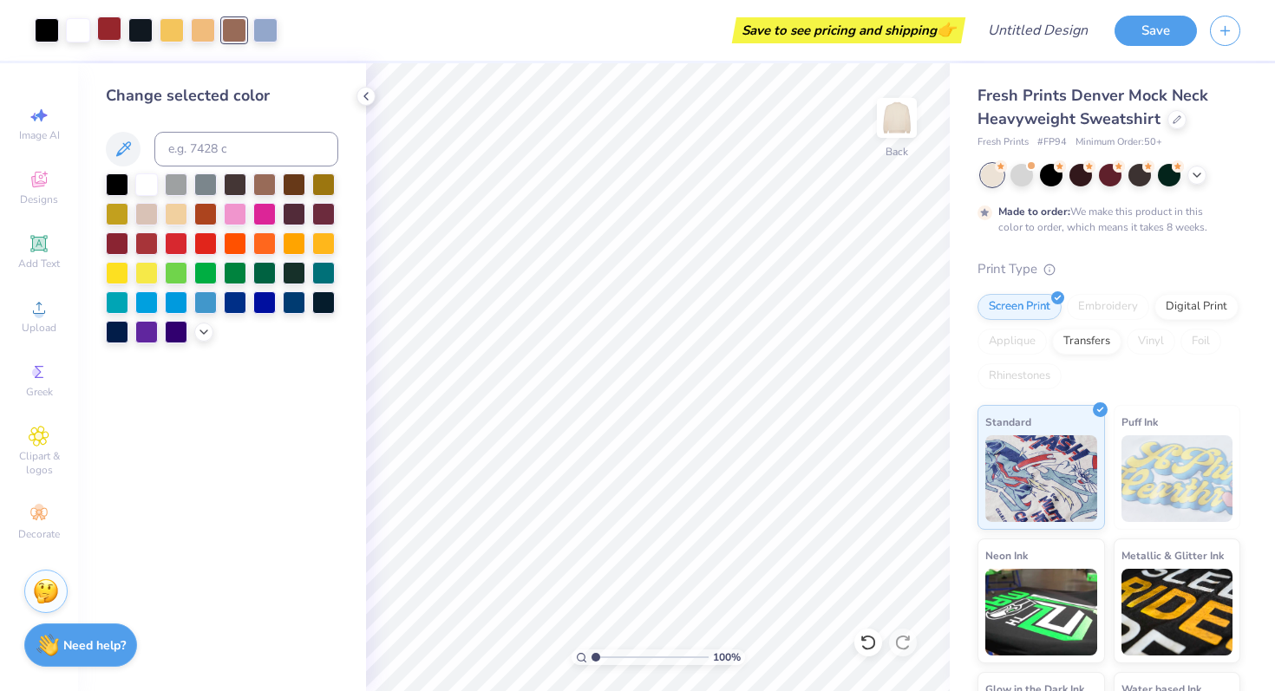
click at [114, 24] on div at bounding box center [109, 28] width 24 height 24
click at [146, 331] on div at bounding box center [146, 330] width 23 height 23
click at [259, 27] on div at bounding box center [265, 28] width 24 height 24
click at [239, 213] on div at bounding box center [235, 212] width 23 height 23
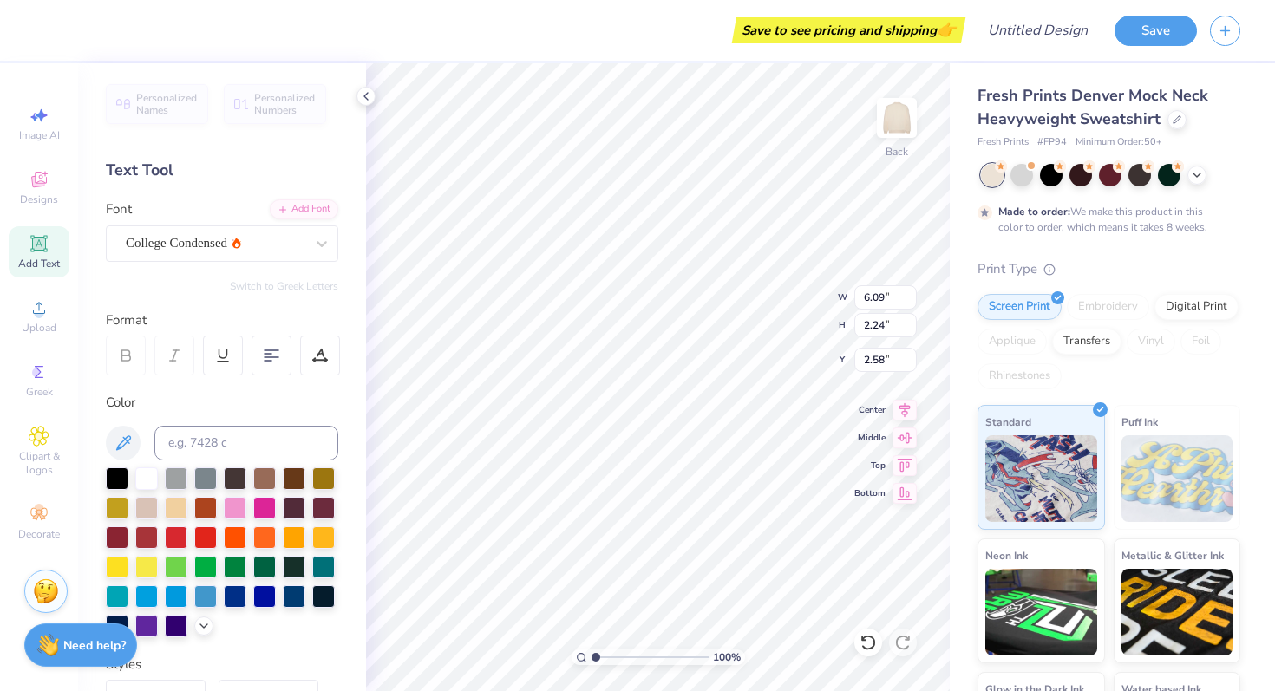
type input "5.26"
type input "1.94"
type input "3.00"
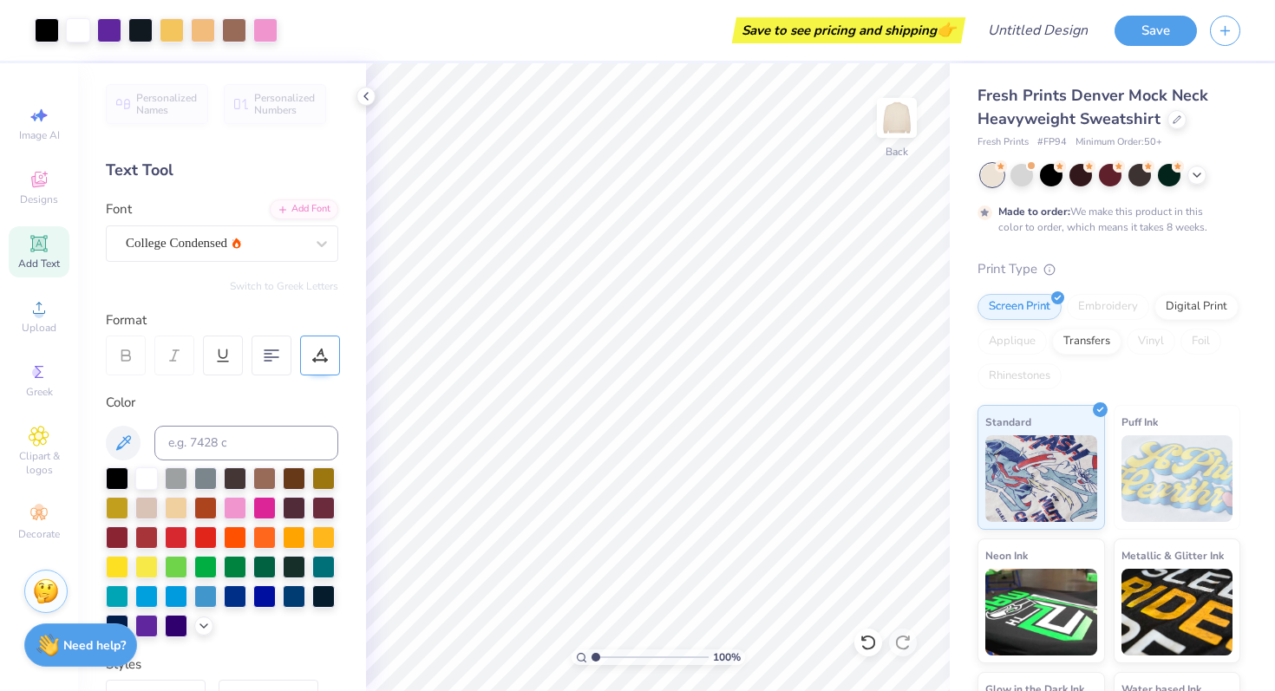
click at [323, 370] on div at bounding box center [320, 356] width 40 height 40
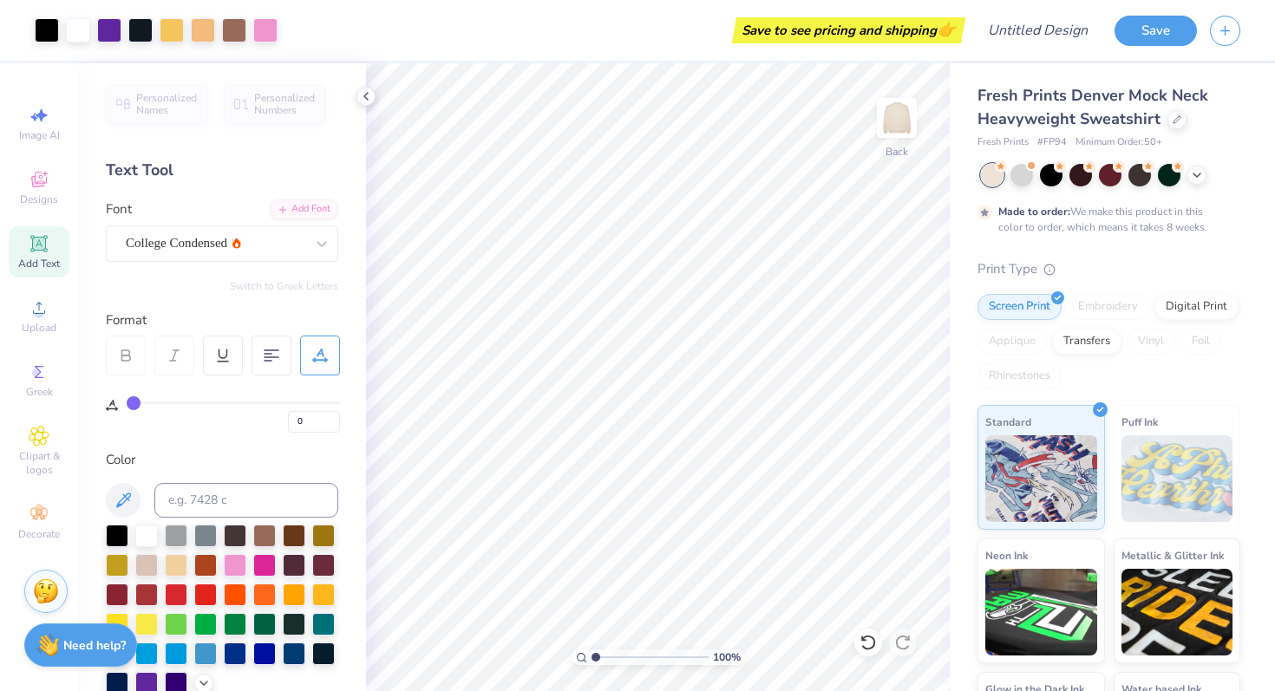
click at [322, 362] on icon at bounding box center [320, 356] width 16 height 16
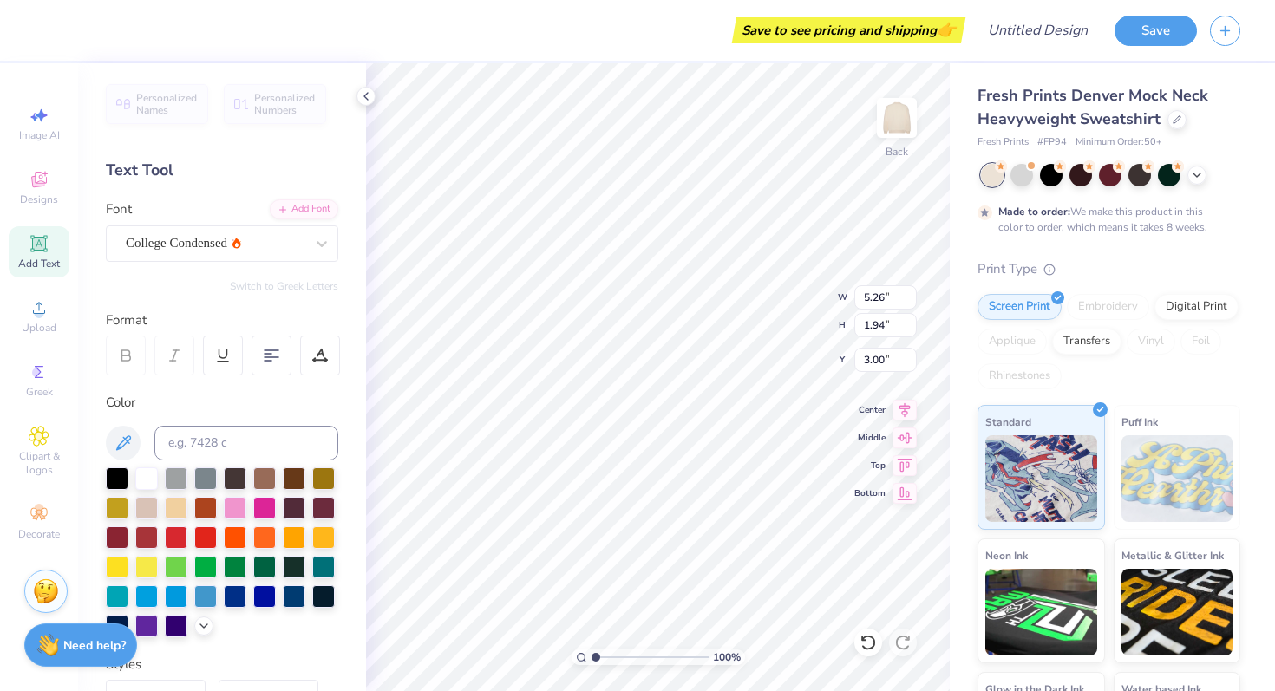
type input "1.30"
type input "2.34"
type input "5.85"
type input "1.35"
type input "2.39"
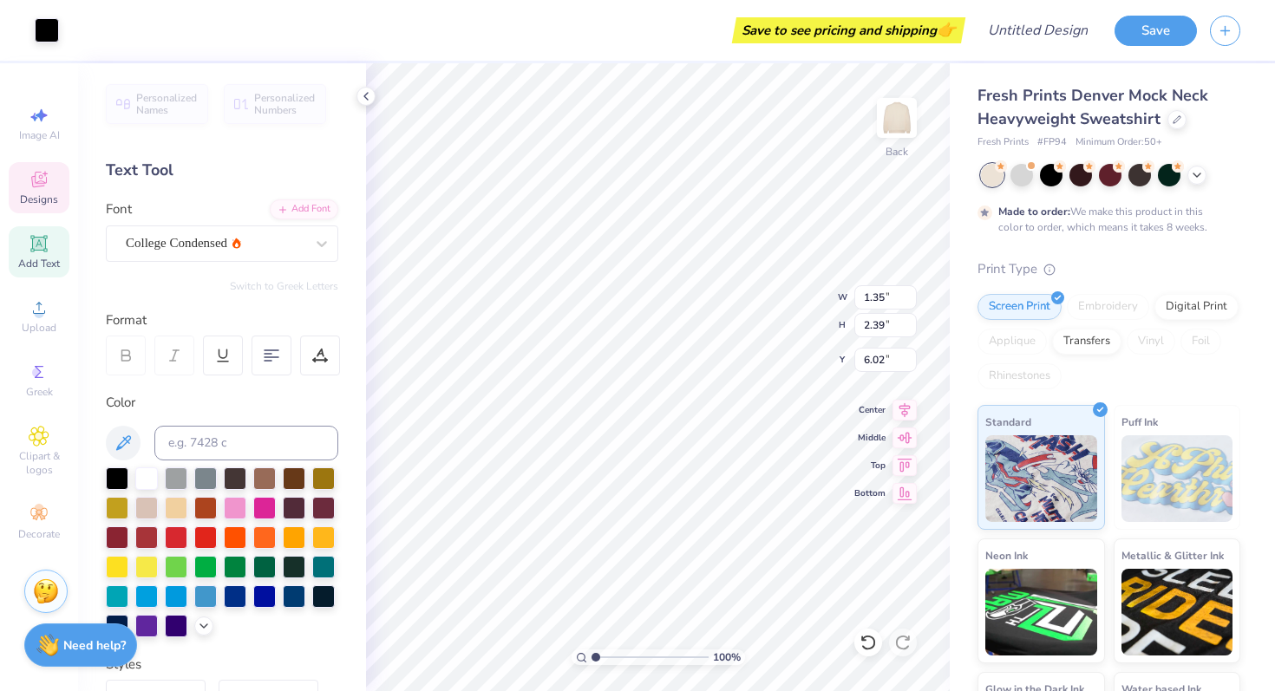
type input "5.85"
type input "3.25"
type input "6.05"
type input "10.00"
type input "5.26"
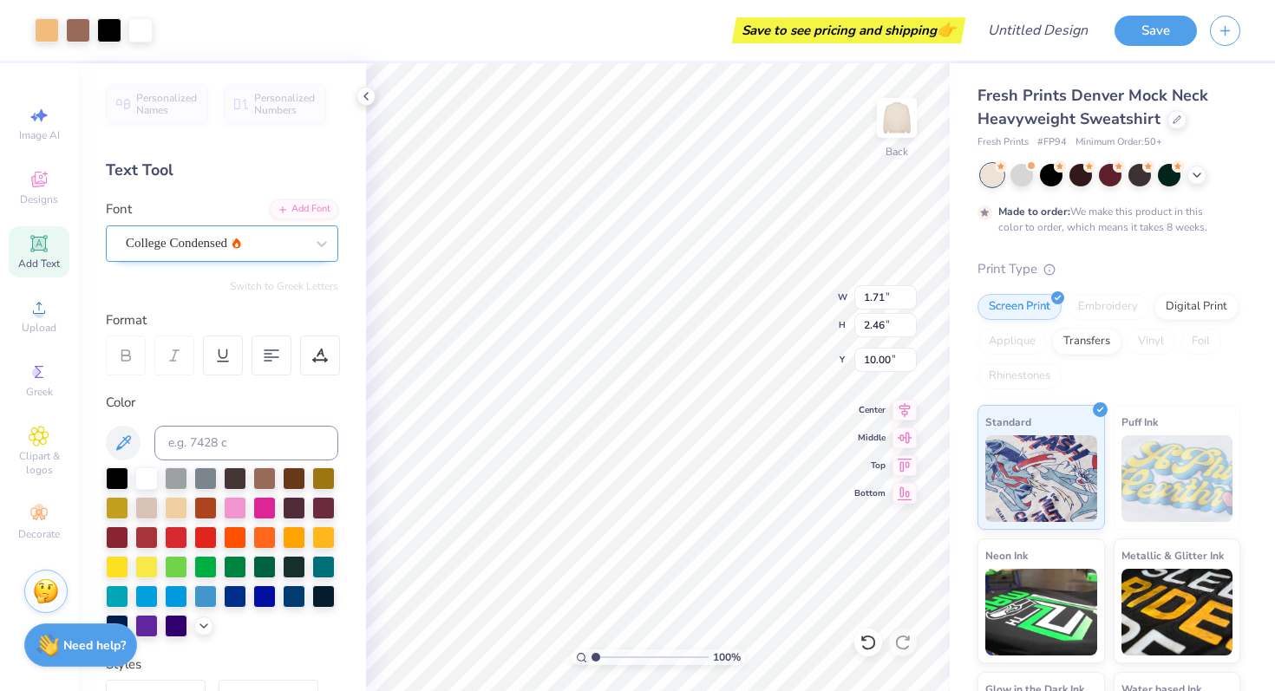
type input "1.94"
type input "3.25"
type input "1.59"
type input "2.34"
type input "3.00"
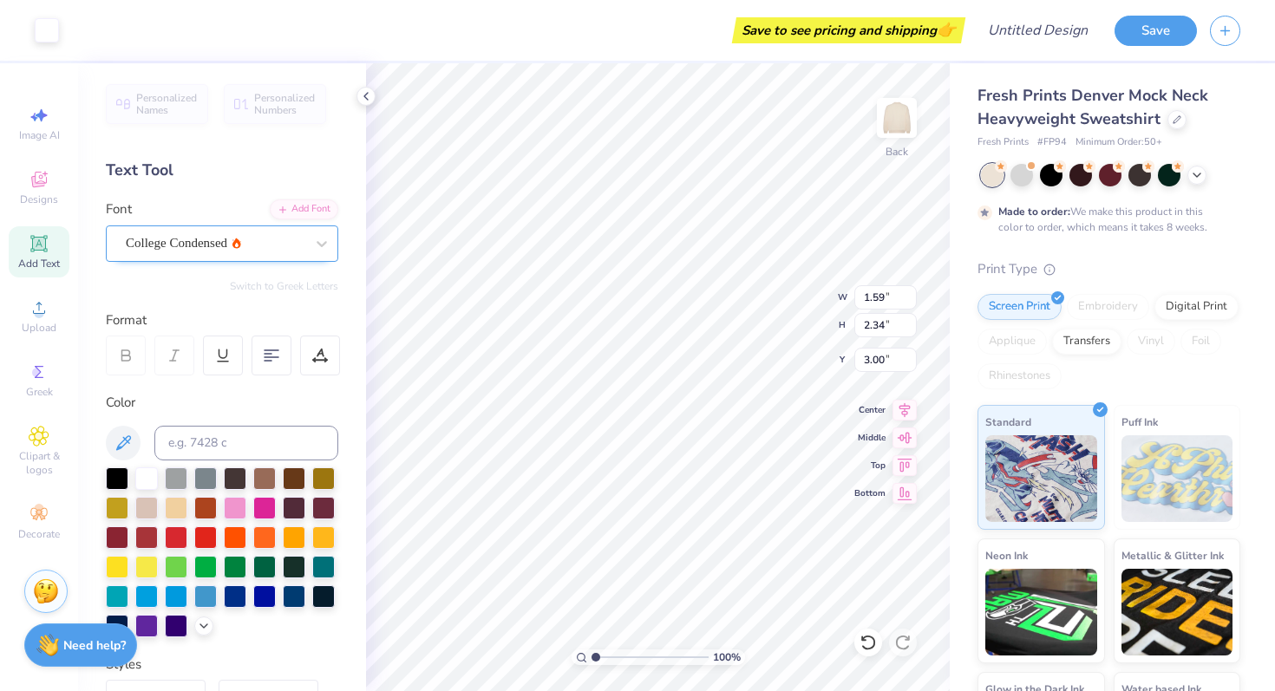
type input "5.26"
type input "1.94"
click at [364, 102] on icon at bounding box center [366, 96] width 14 height 14
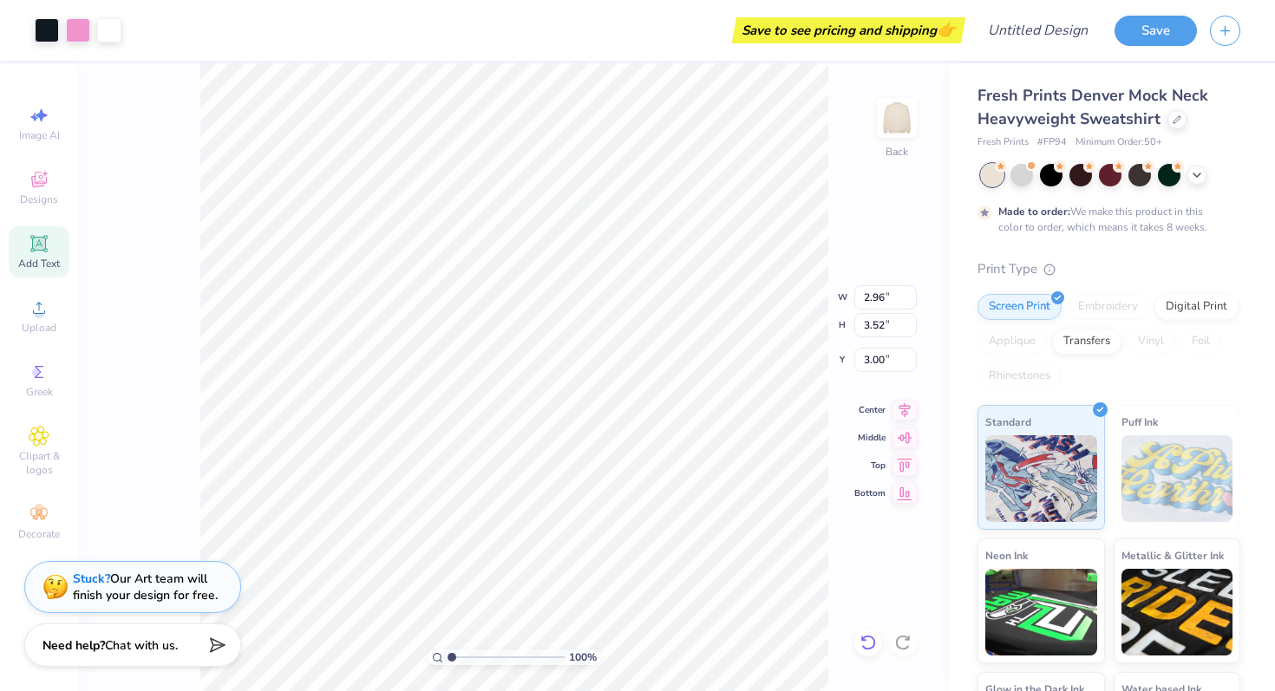
click at [870, 645] on icon at bounding box center [868, 642] width 17 height 17
type input "5.94"
type input "7.58"
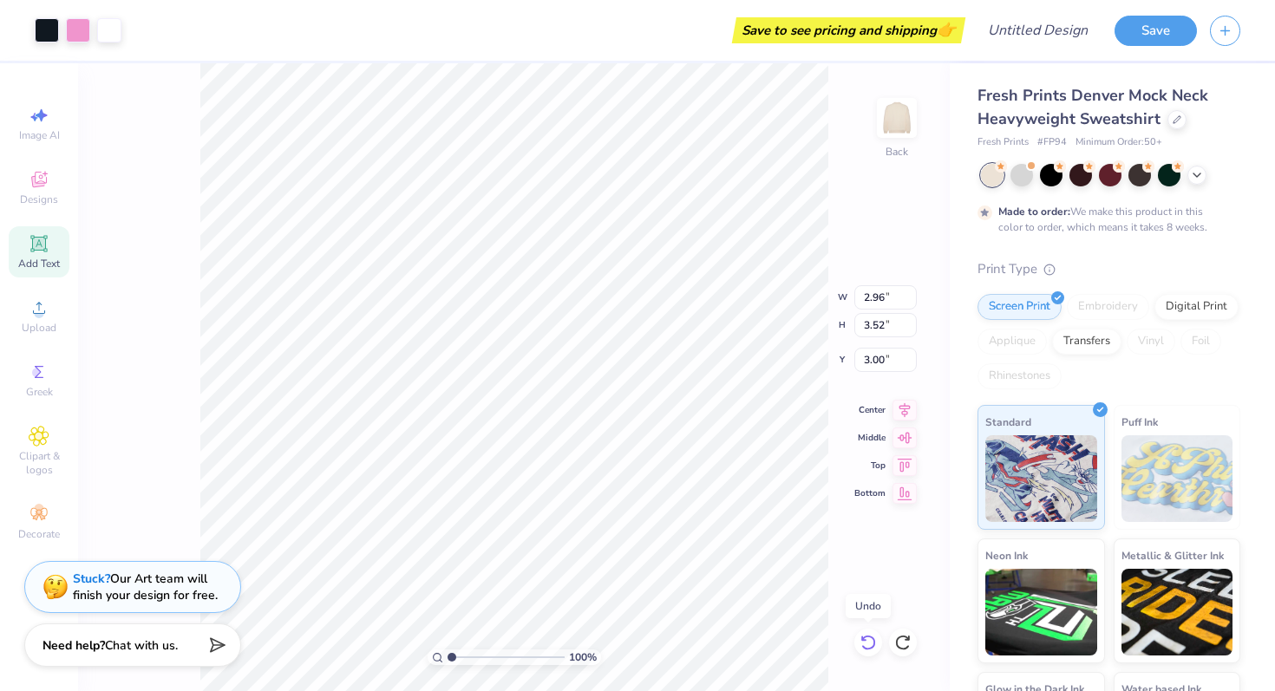
type input "4.82"
click at [870, 645] on icon at bounding box center [868, 642] width 17 height 17
type input "1.71"
type input "2.46"
type input "11.64"
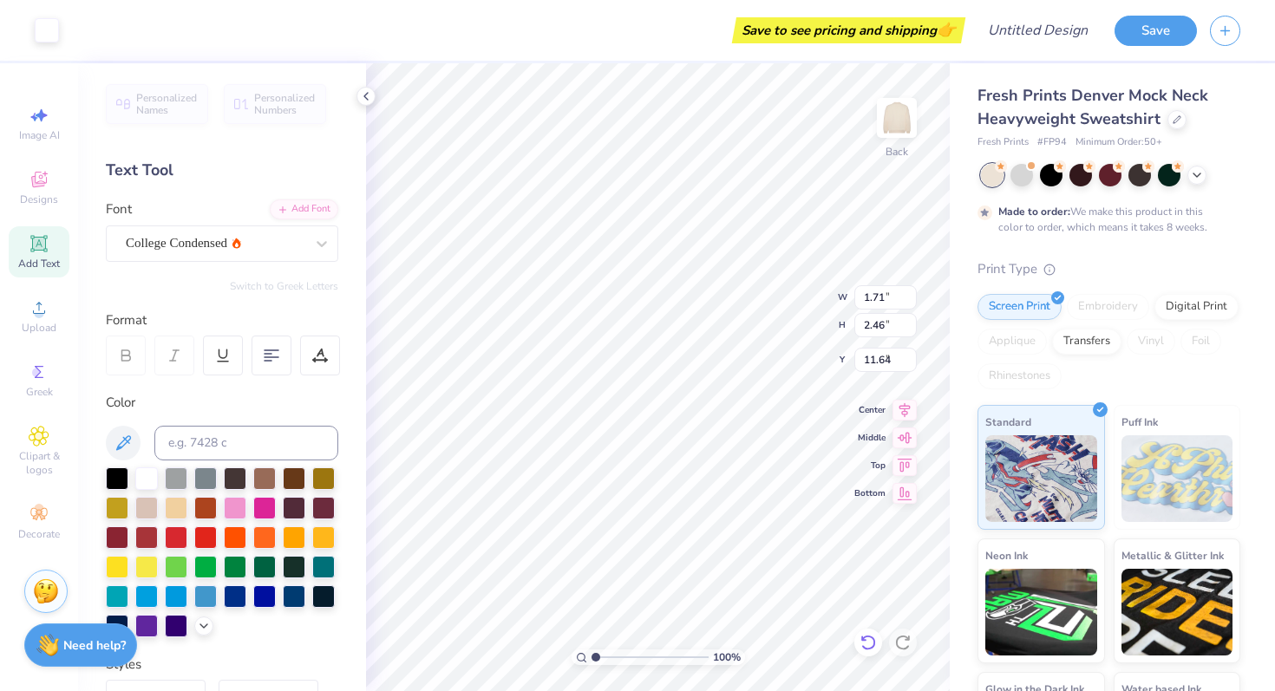
type input "5.26"
type input "1.94"
type input "3.25"
click at [864, 643] on icon at bounding box center [868, 642] width 17 height 17
type input "11.70"
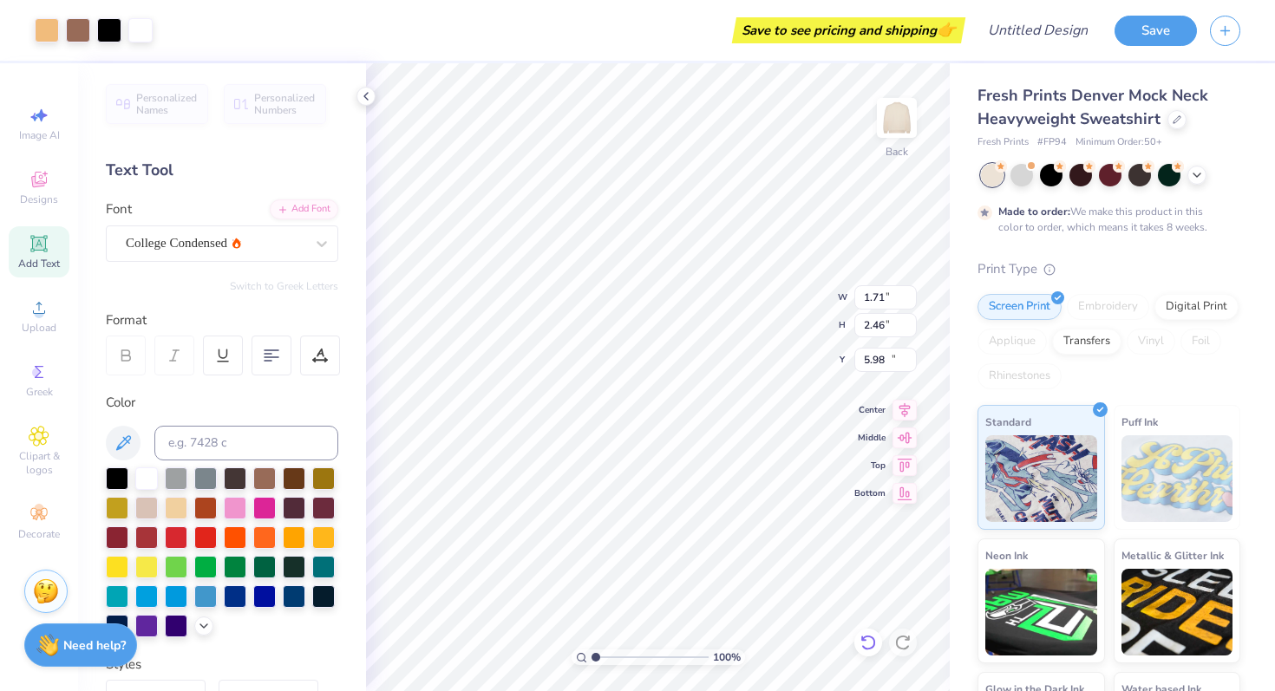
type input "11.74"
type input "1.74"
type input "2.49"
type input "2.34"
click at [867, 644] on icon at bounding box center [868, 642] width 17 height 17
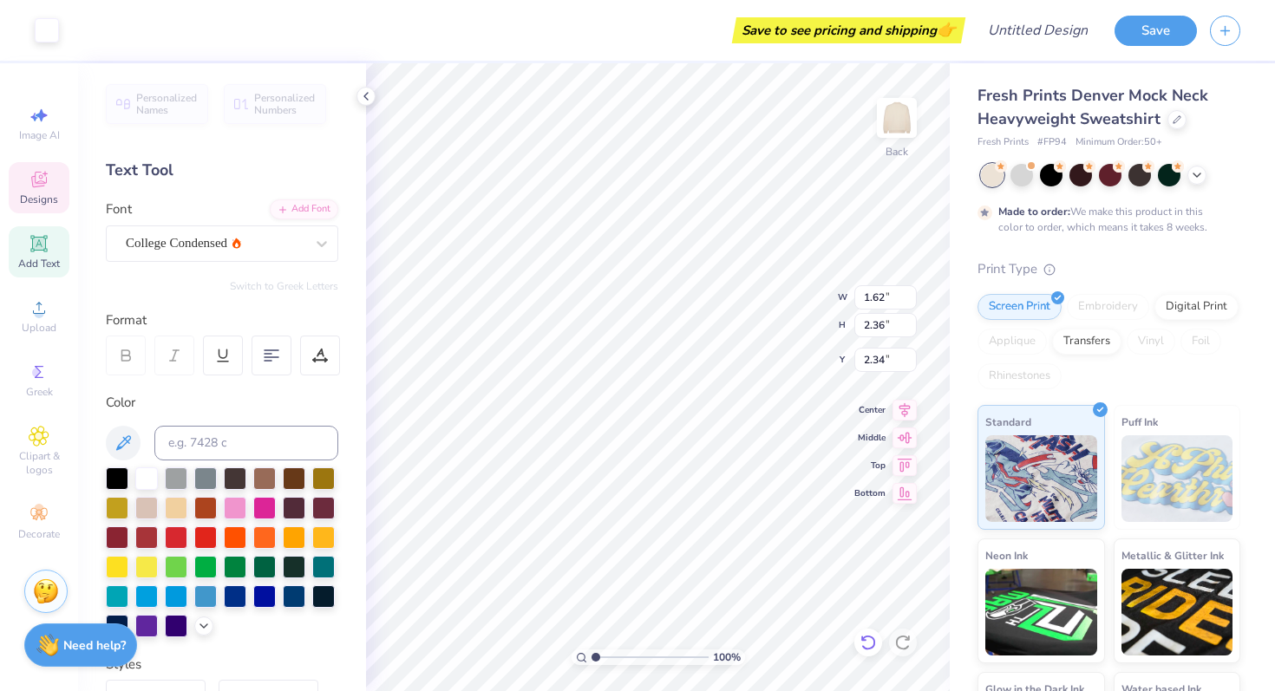
type input "2.40"
type input "4.97"
type textarea "x"
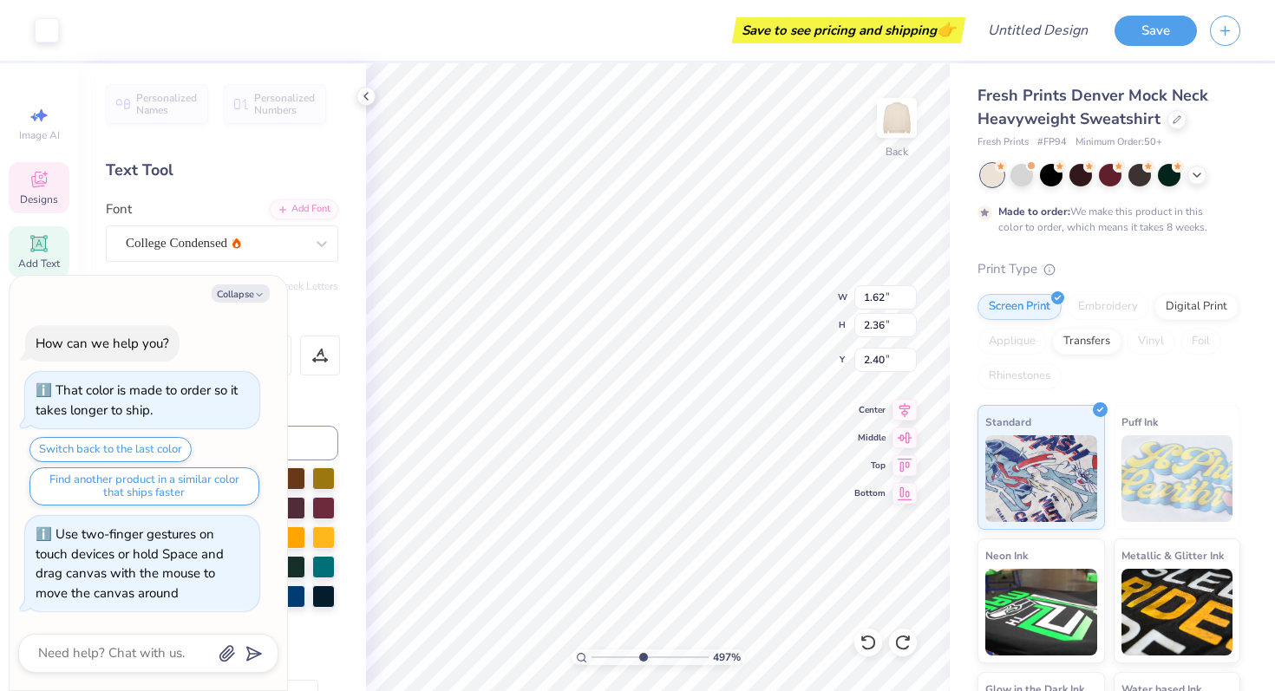
click at [641, 654] on input "range" at bounding box center [650, 658] width 117 height 16
drag, startPoint x: 641, startPoint y: 654, endPoint x: 602, endPoint y: 652, distance: 39.1
type input "1.61"
click at [602, 652] on input "range" at bounding box center [650, 658] width 117 height 16
type textarea "x"
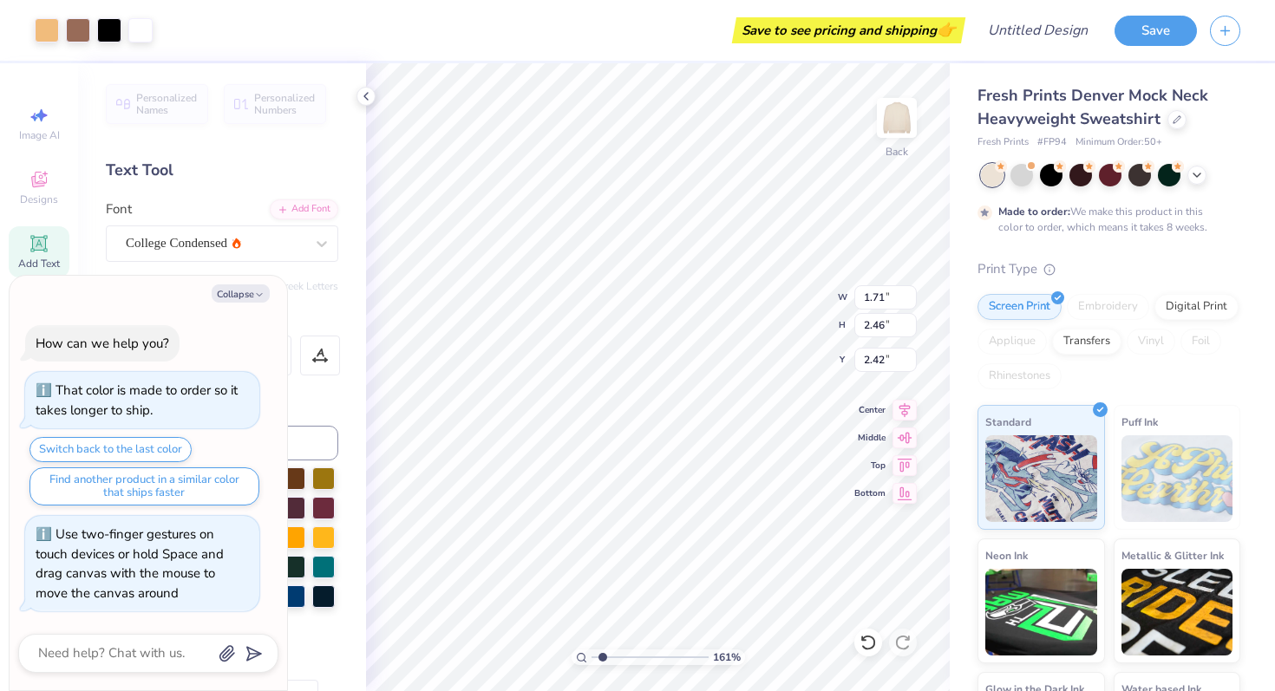
type input "2.35"
type textarea "x"
type input "2.40"
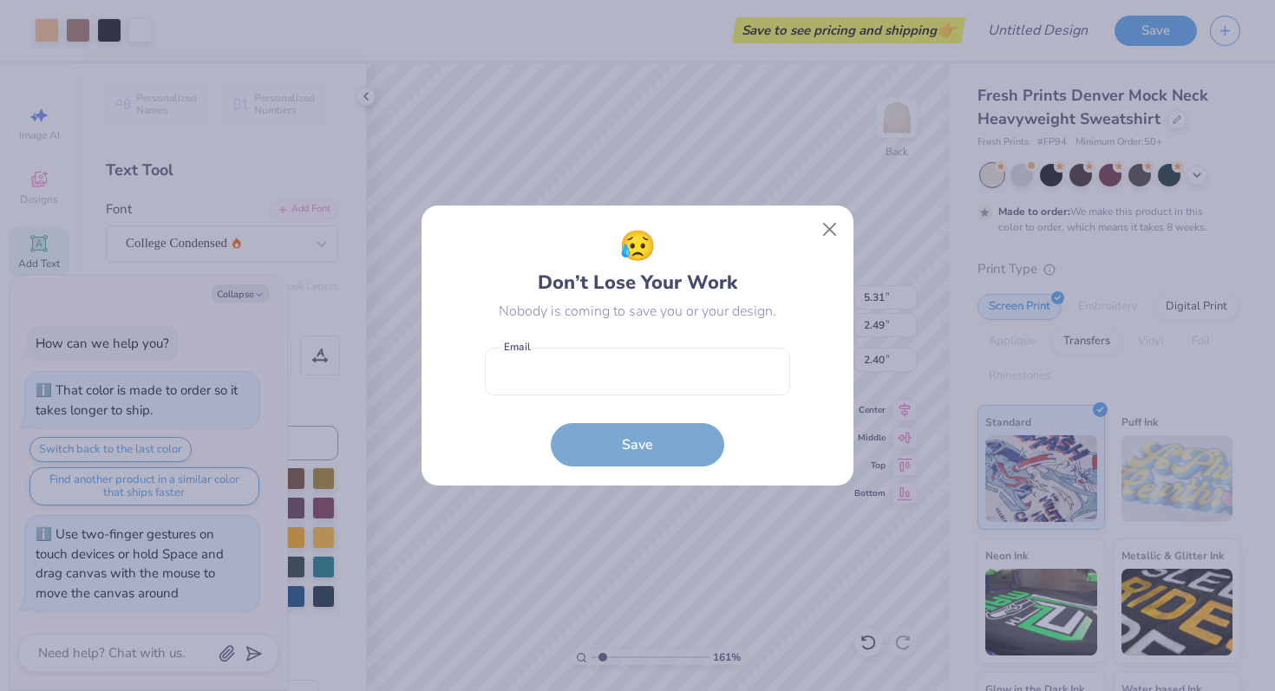
click at [565, 216] on body "Art colors Save to see pricing and shipping 👉 Design Title Save Image AI Design…" at bounding box center [637, 345] width 1275 height 691
type textarea "x"
type input "2.70"
click at [825, 228] on button "Close" at bounding box center [830, 229] width 33 height 33
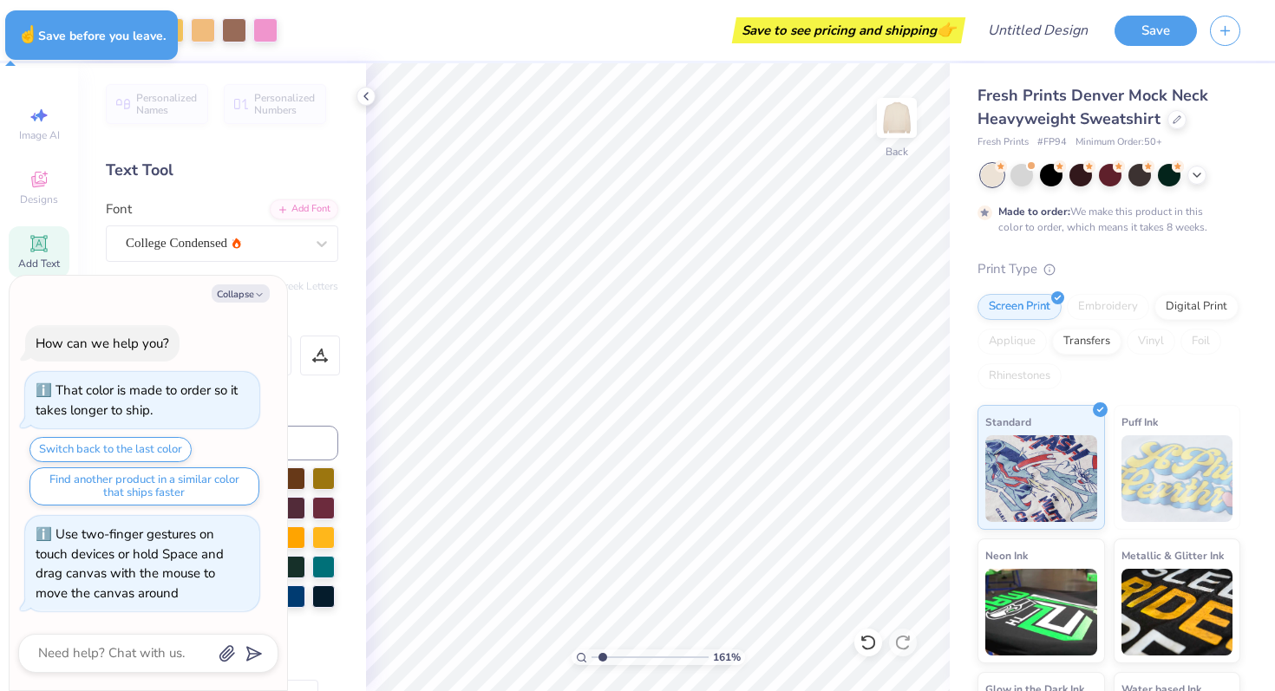
type textarea "x"
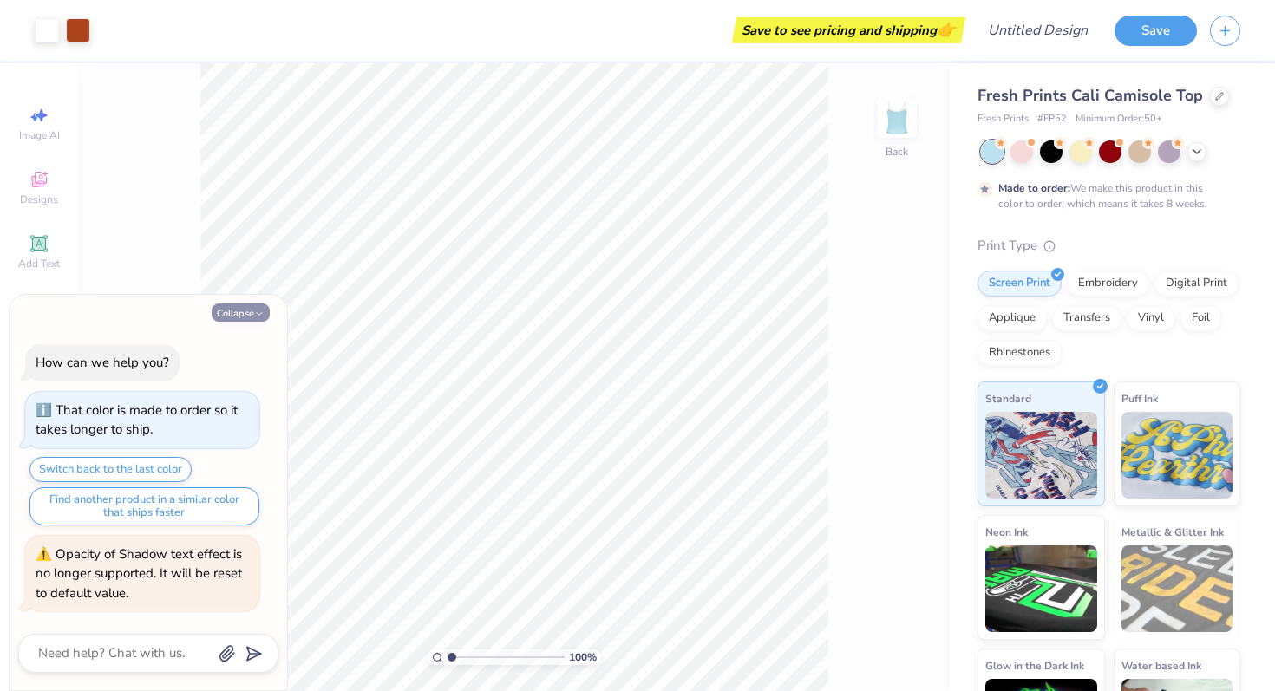
click at [230, 313] on button "Collapse" at bounding box center [241, 313] width 58 height 18
type textarea "x"
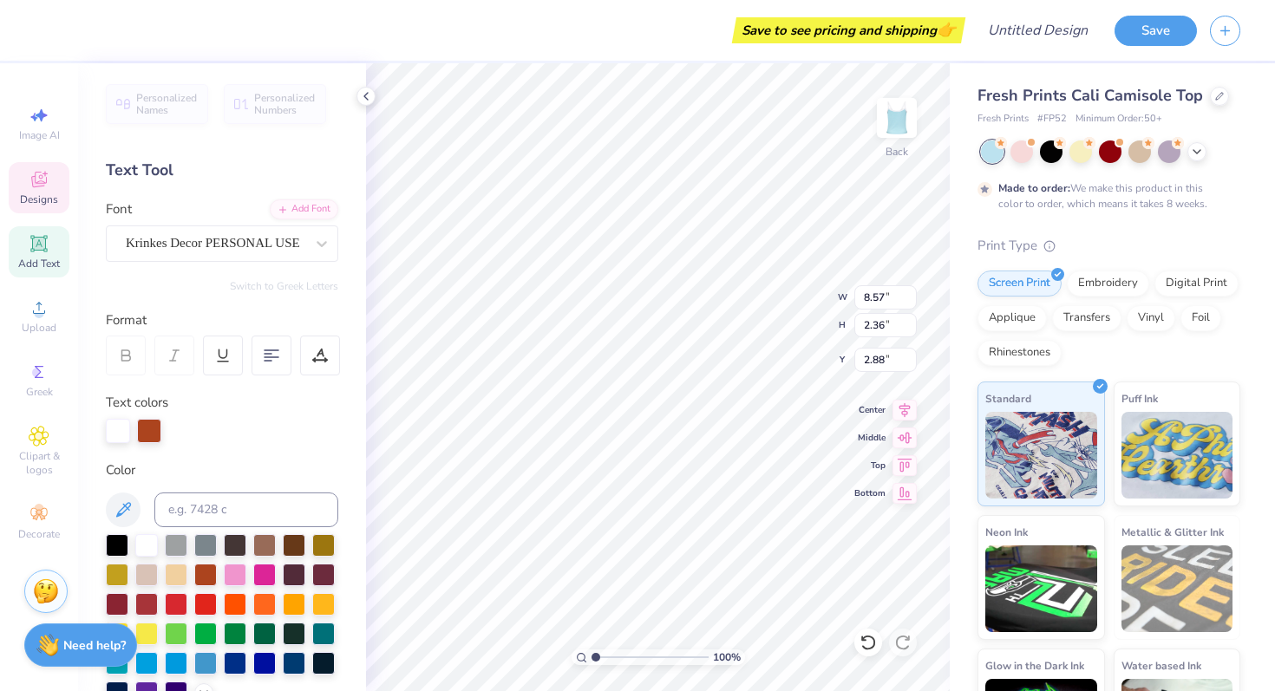
scroll to position [1, 0]
type textarea "Minority Women's Movement"
type input "3.49"
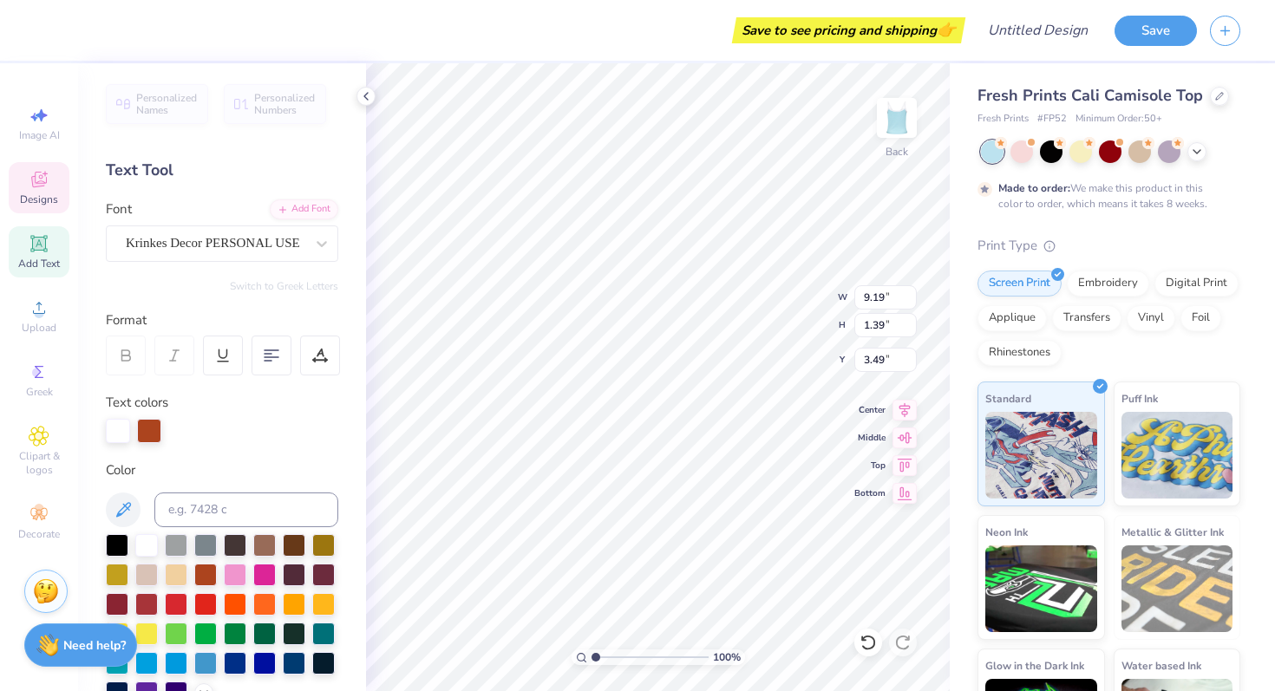
type textarea "MWM"
type input "6.06"
type input "1.86"
type input "2.99"
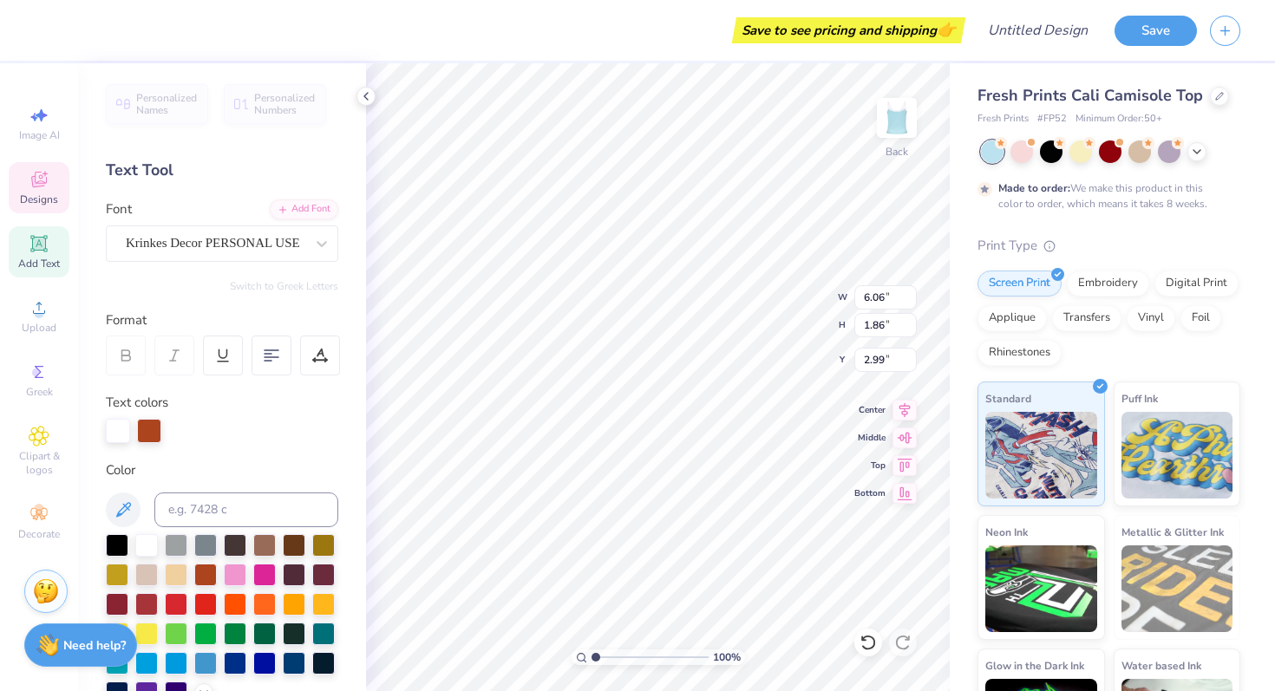
type input "7.89"
type input "2.42"
type input "2.85"
type input "4.91"
type textarea "est. 2015"
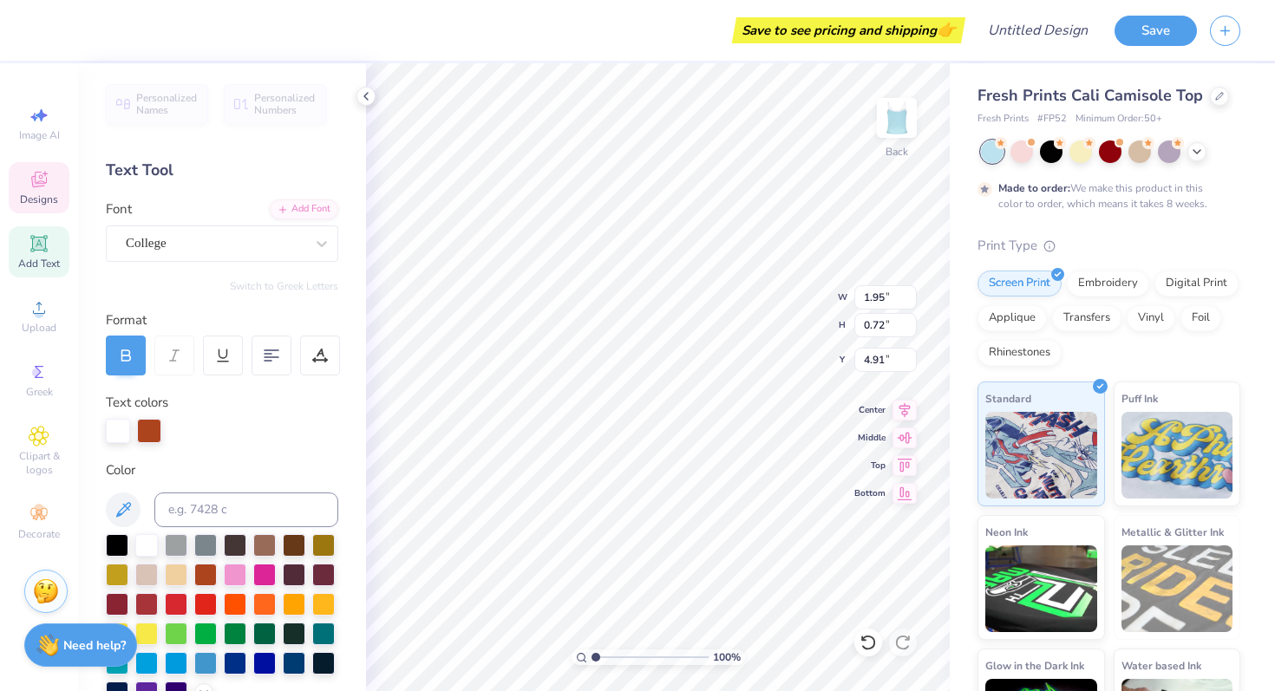
scroll to position [0, 2]
type input "3.32"
type input "0.55"
type input "5.06"
type input "2.07"
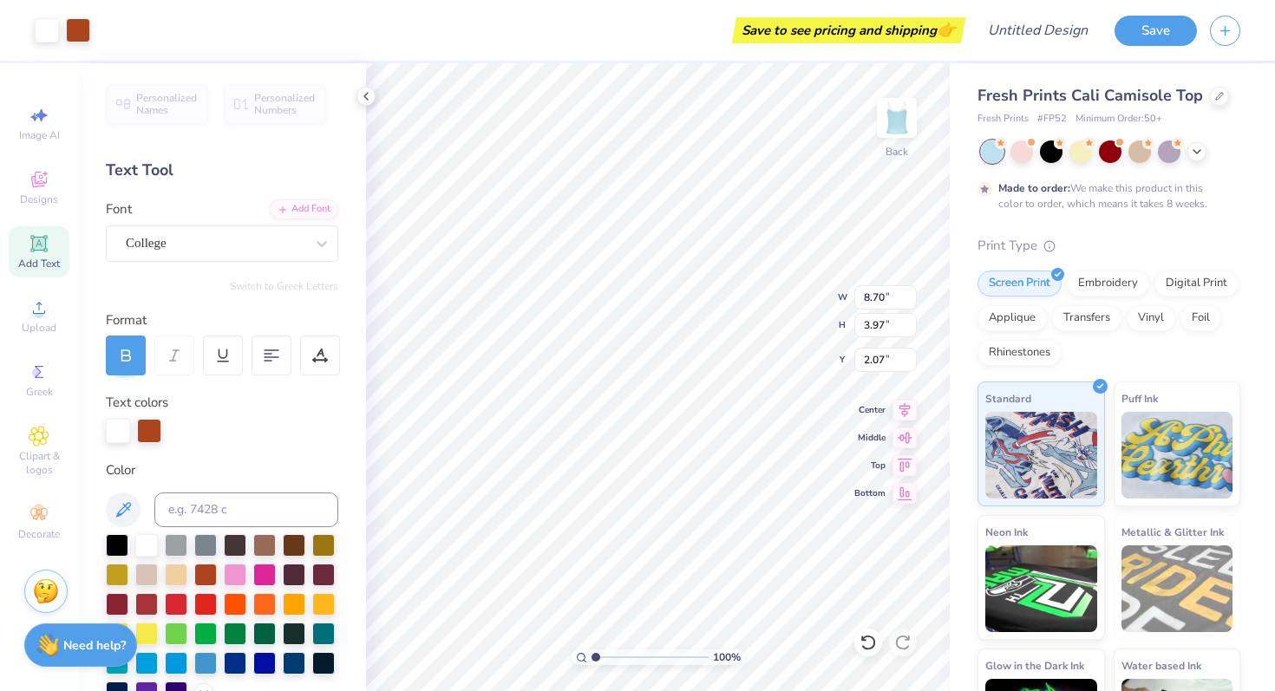
type input "2.08"
click at [1040, 151] on div at bounding box center [1051, 150] width 23 height 23
click at [80, 30] on div at bounding box center [78, 28] width 24 height 24
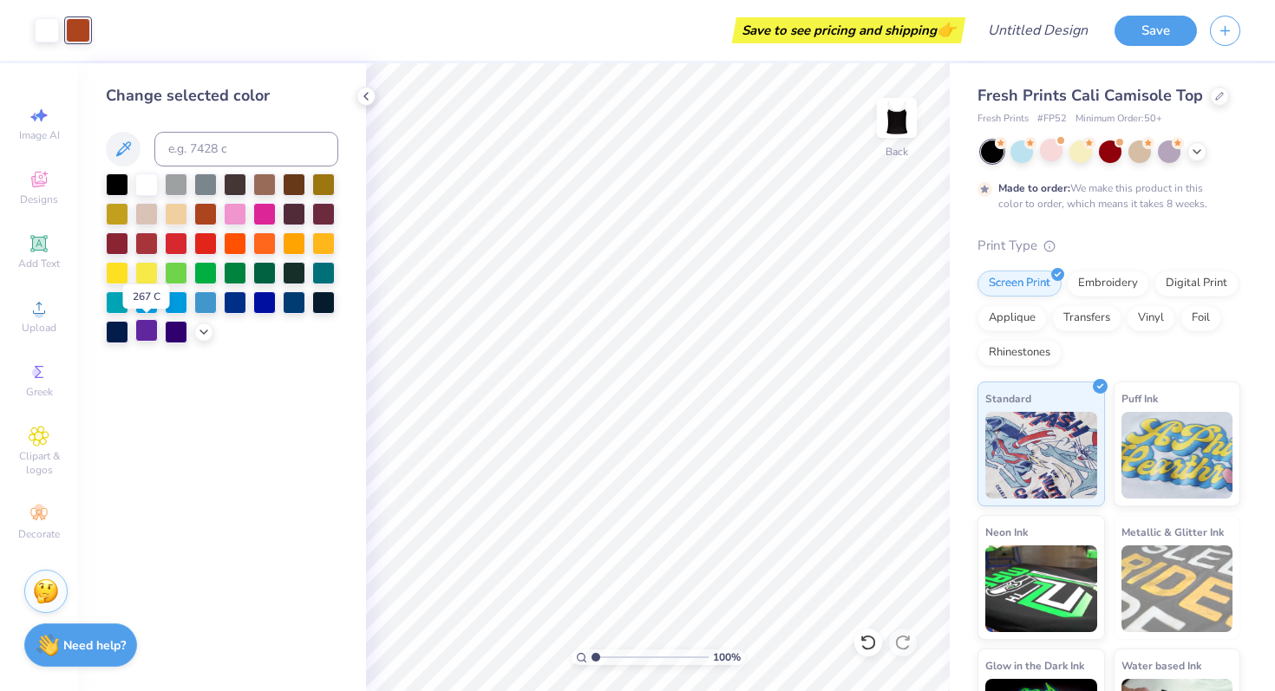
click at [154, 327] on div at bounding box center [146, 330] width 23 height 23
click at [1199, 150] on icon at bounding box center [1197, 150] width 14 height 14
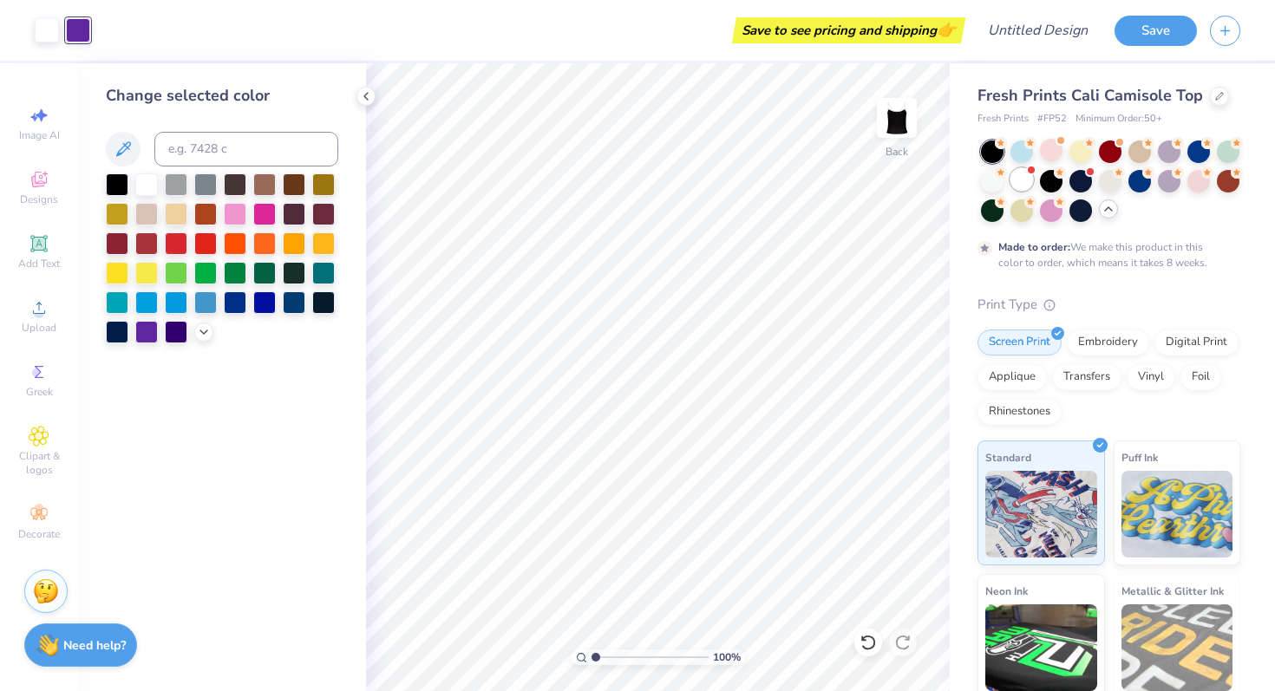
click at [1023, 182] on div at bounding box center [1021, 179] width 23 height 23
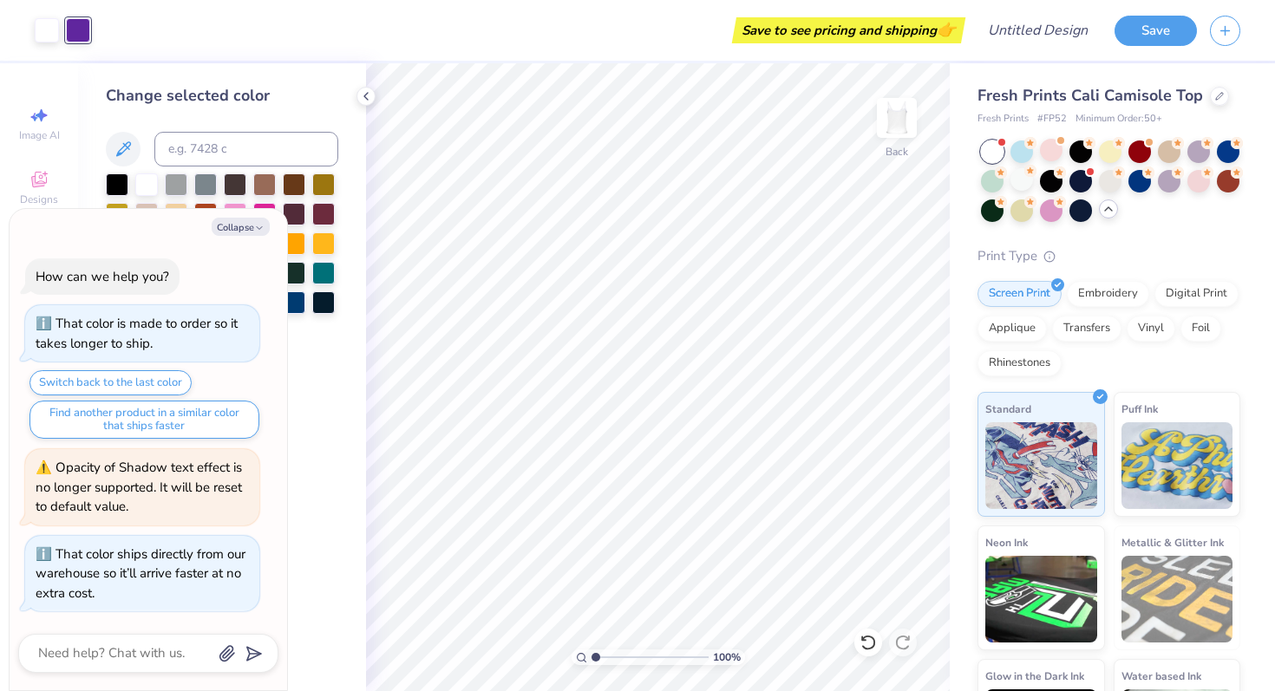
scroll to position [226, 0]
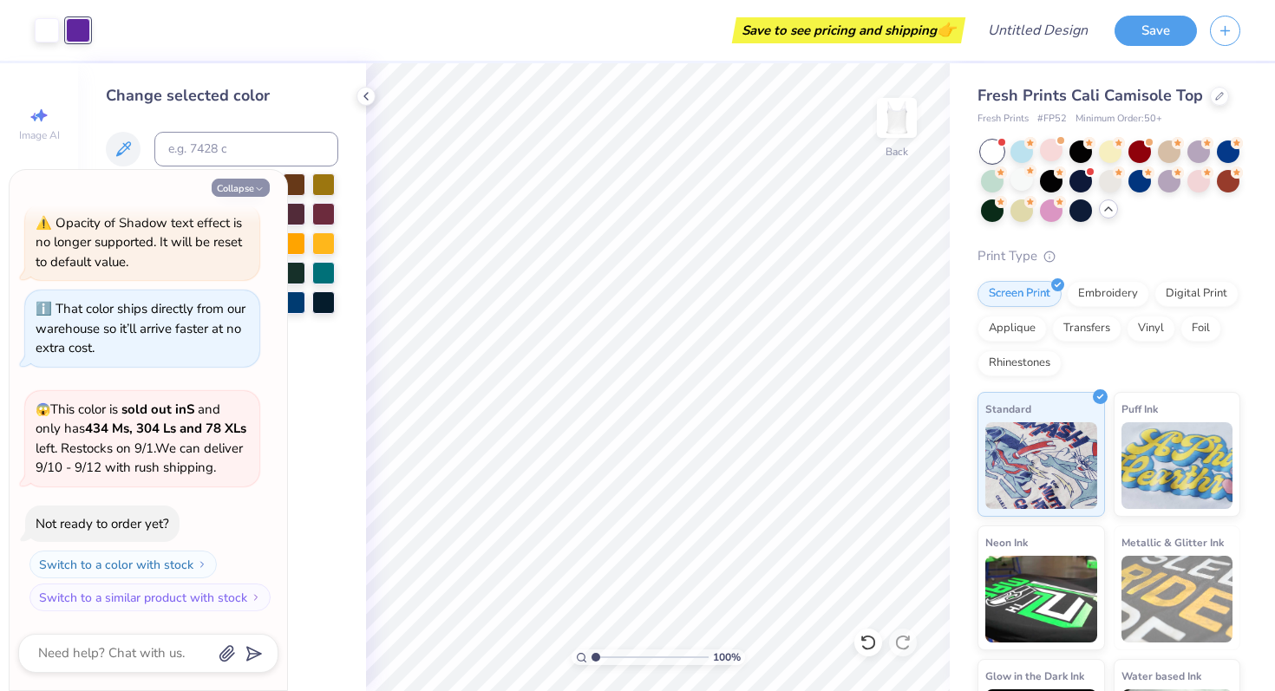
click at [260, 185] on icon "button" at bounding box center [259, 189] width 10 height 10
type textarea "x"
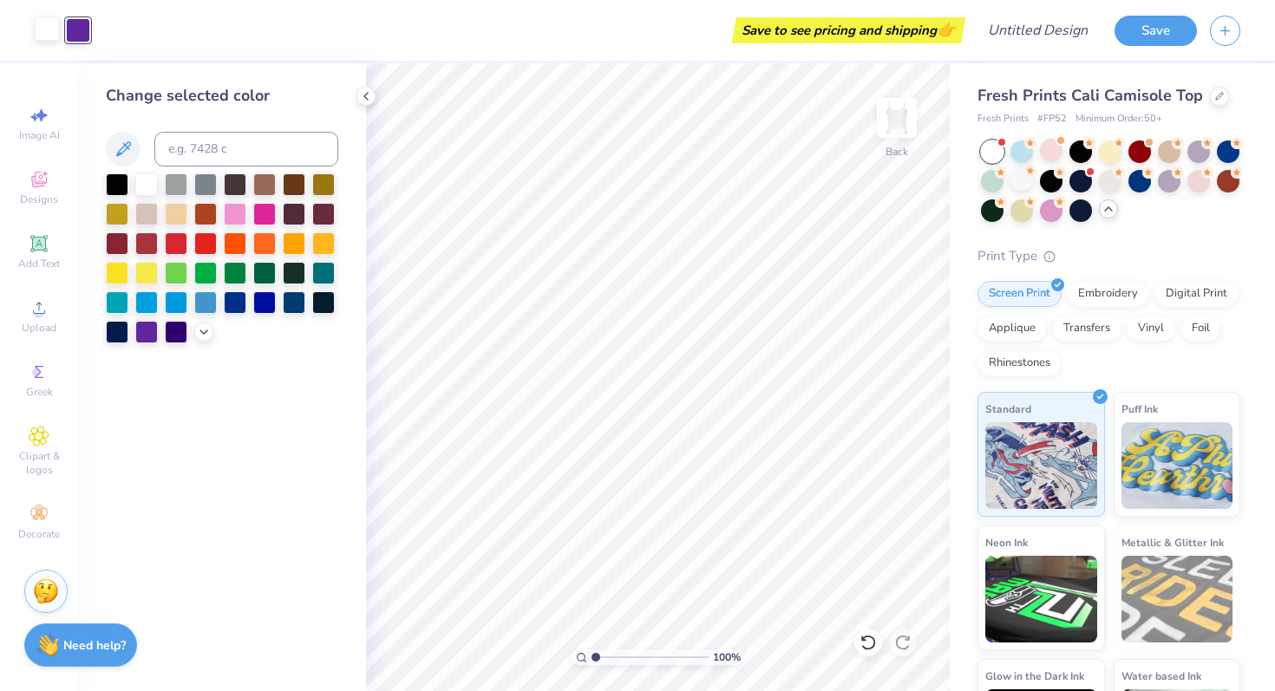
click at [41, 28] on div at bounding box center [47, 28] width 24 height 24
click at [115, 184] on div at bounding box center [117, 183] width 23 height 23
click at [75, 38] on div at bounding box center [78, 28] width 24 height 24
click at [180, 298] on div at bounding box center [176, 301] width 23 height 23
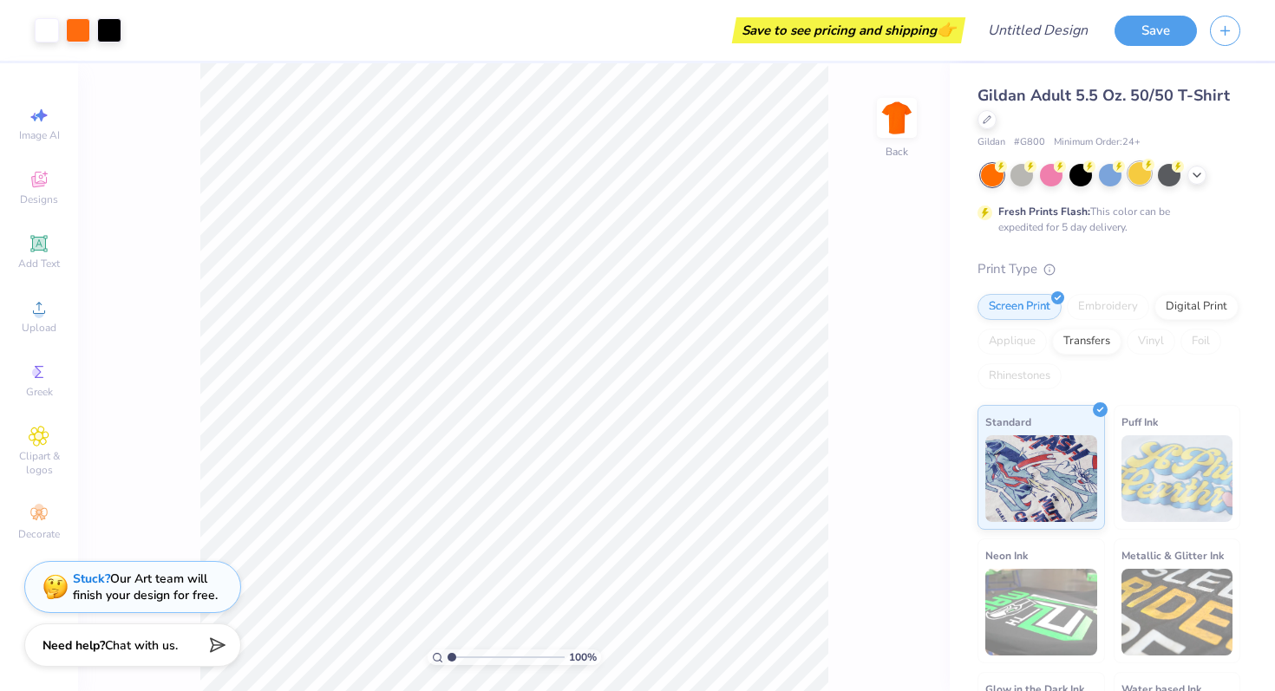
click at [1143, 171] on div at bounding box center [1139, 173] width 23 height 23
click at [78, 35] on div at bounding box center [78, 28] width 24 height 24
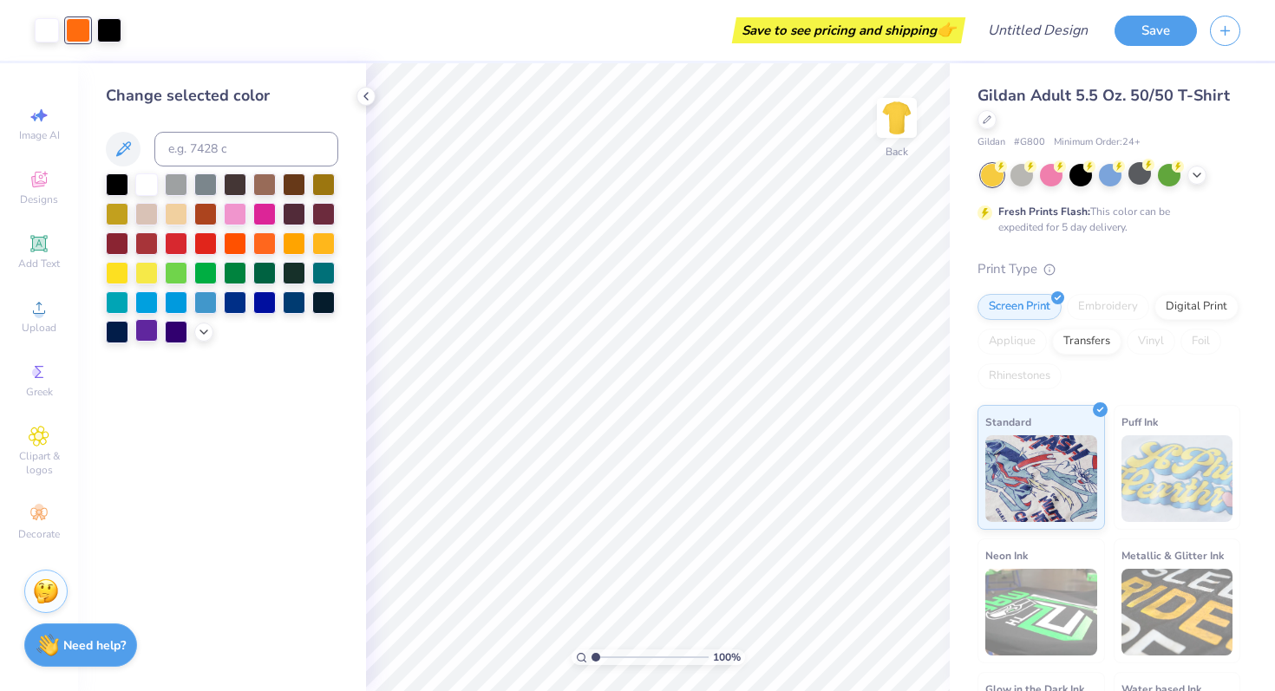
click at [145, 331] on div at bounding box center [146, 330] width 23 height 23
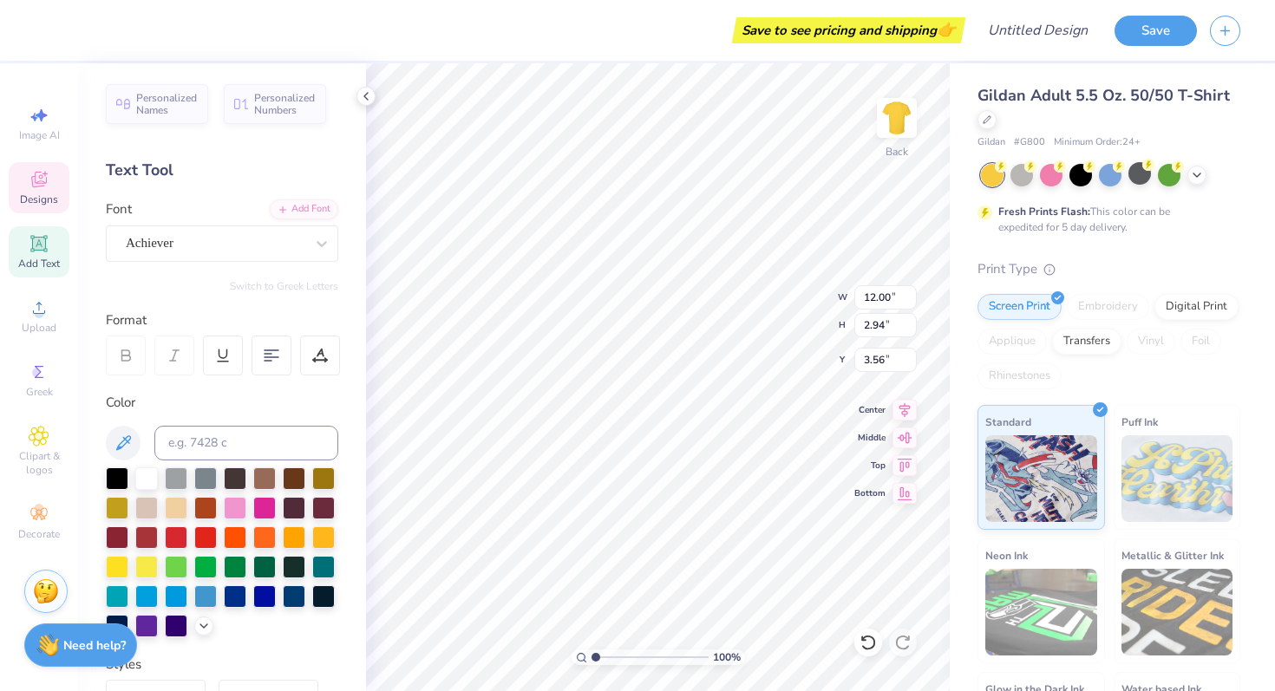
scroll to position [0, 10]
type textarea "Minority Women's Movement"
click at [317, 356] on icon at bounding box center [320, 356] width 16 height 16
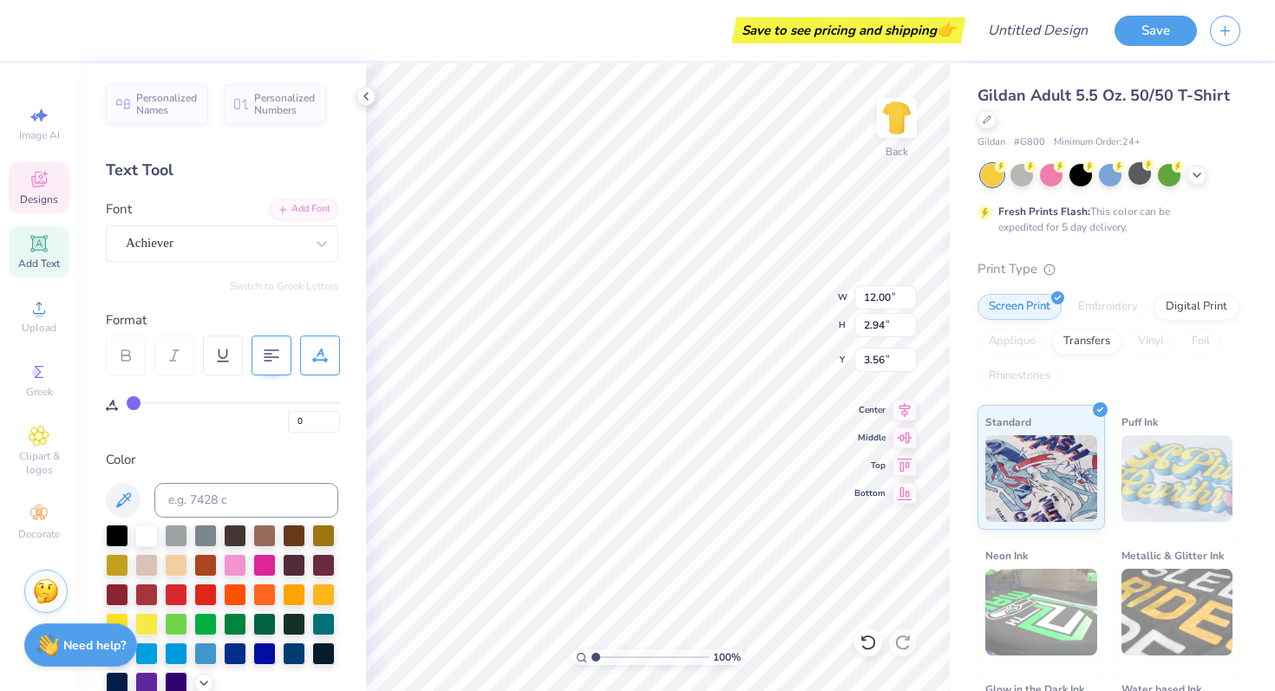
click at [265, 366] on div at bounding box center [272, 356] width 40 height 40
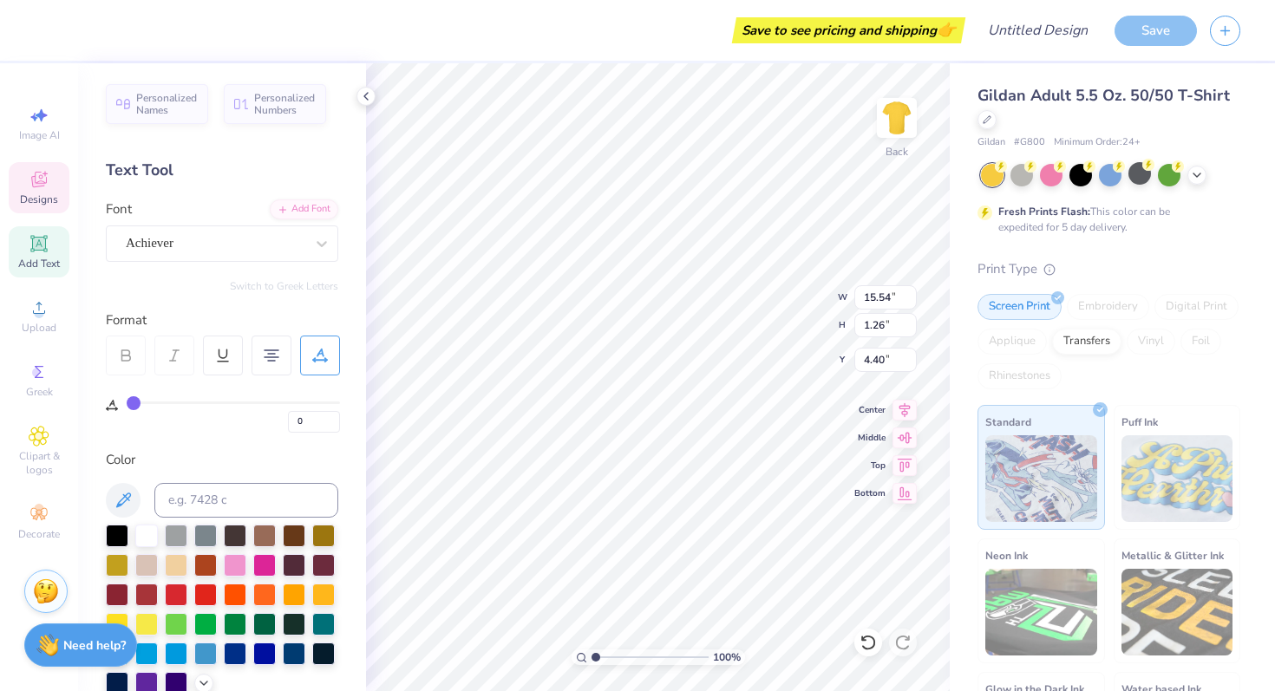
type textarea "Minority Women's"
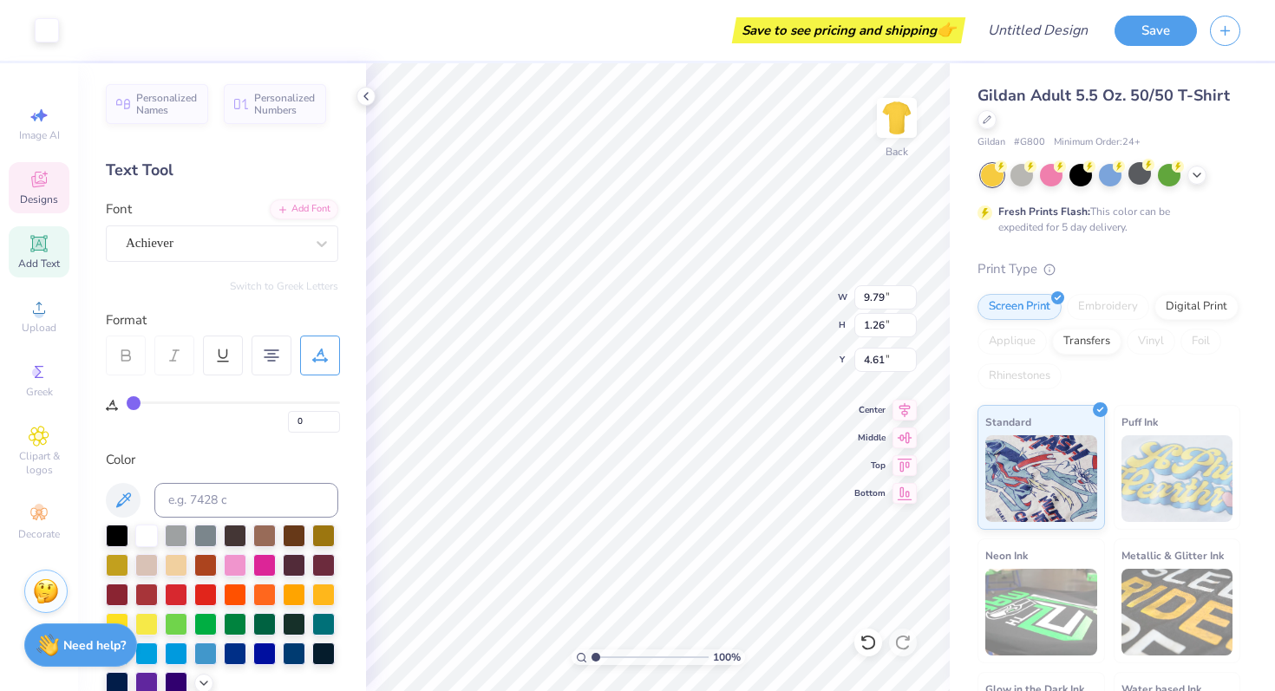
type input "4.61"
type textarea "MWM"
